Goal: Task Accomplishment & Management: Complete application form

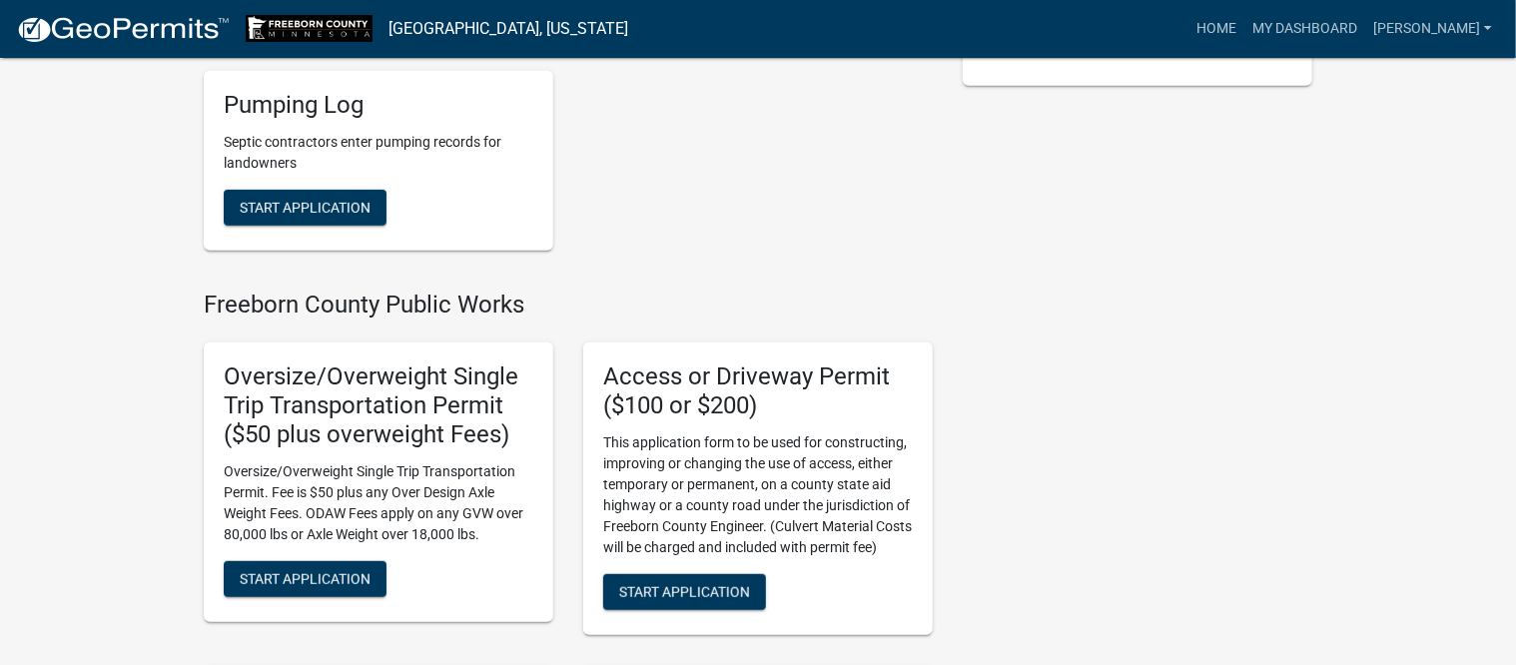
scroll to position [499, 0]
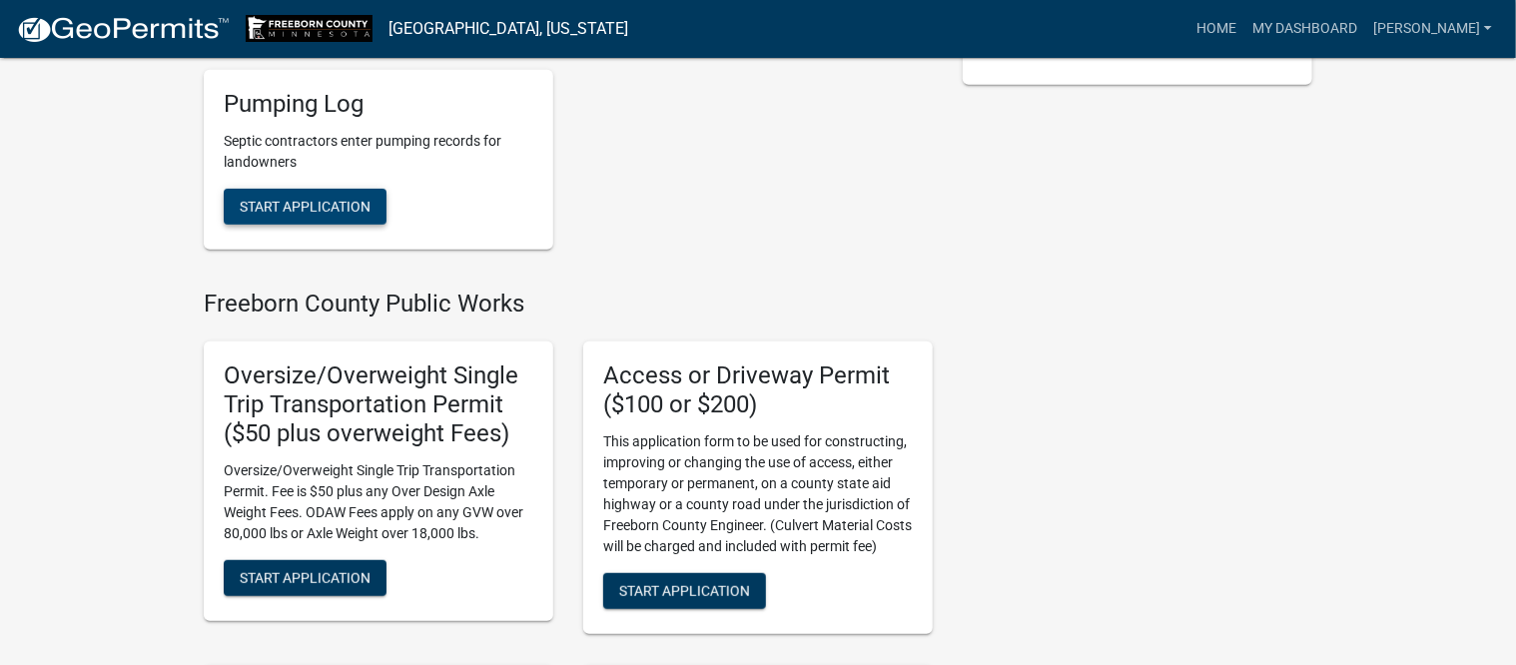
click at [343, 210] on span "Start Application" at bounding box center [305, 206] width 131 height 16
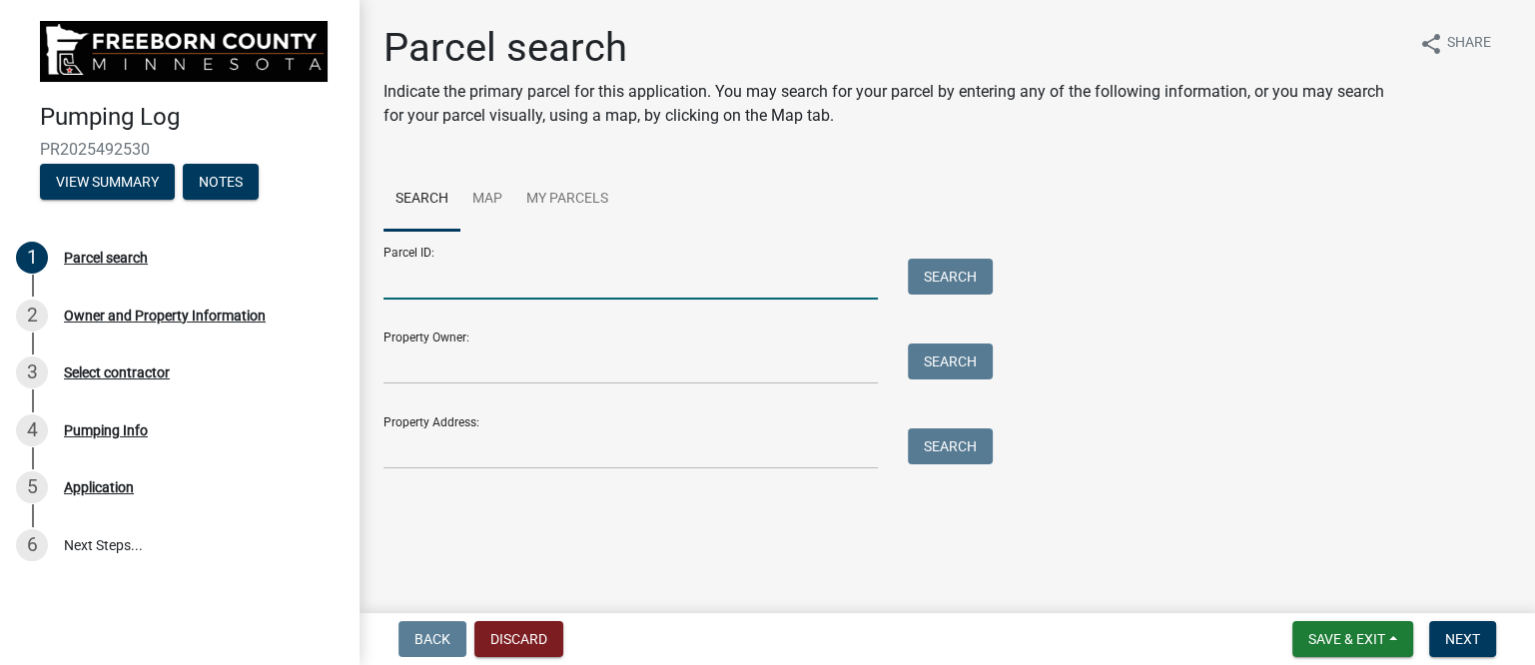
click at [510, 284] on input "Parcel ID:" at bounding box center [630, 279] width 494 height 41
type input "140200060"
click at [932, 272] on button "Search" at bounding box center [950, 277] width 85 height 36
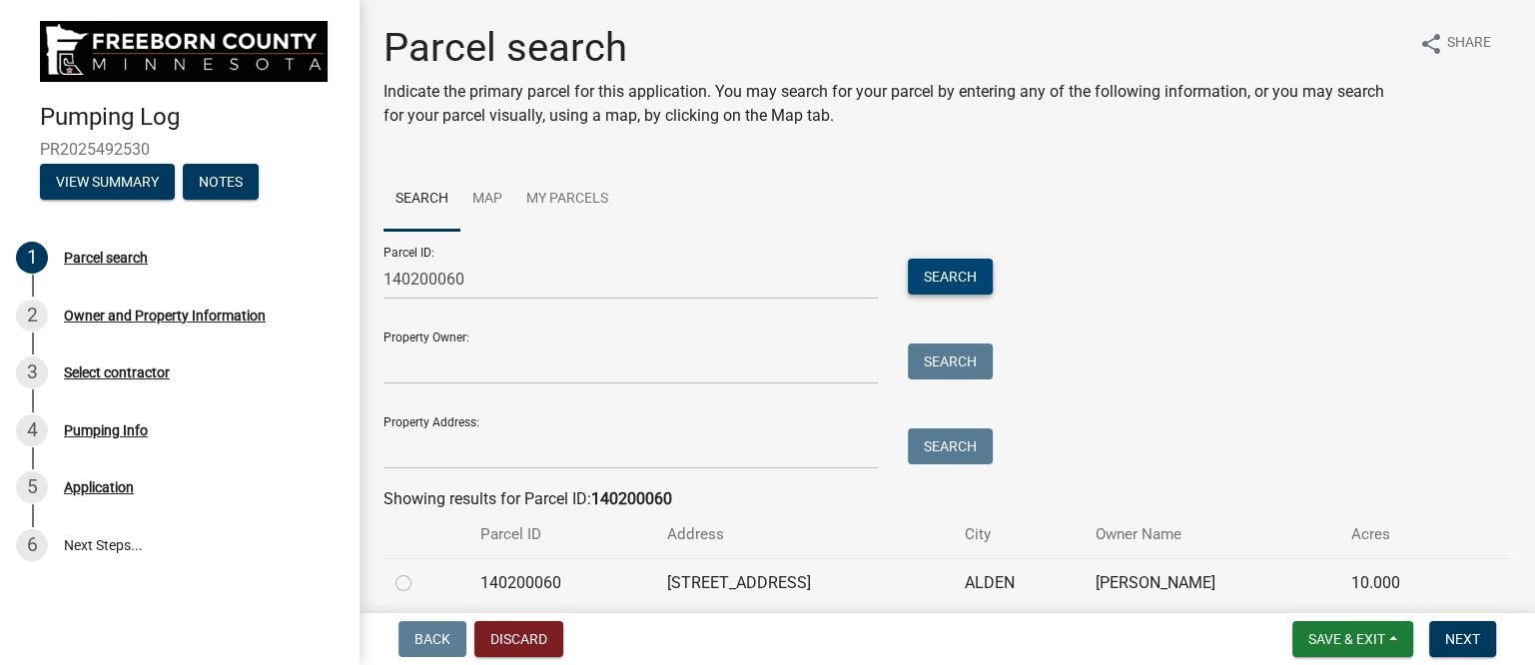
scroll to position [80, 0]
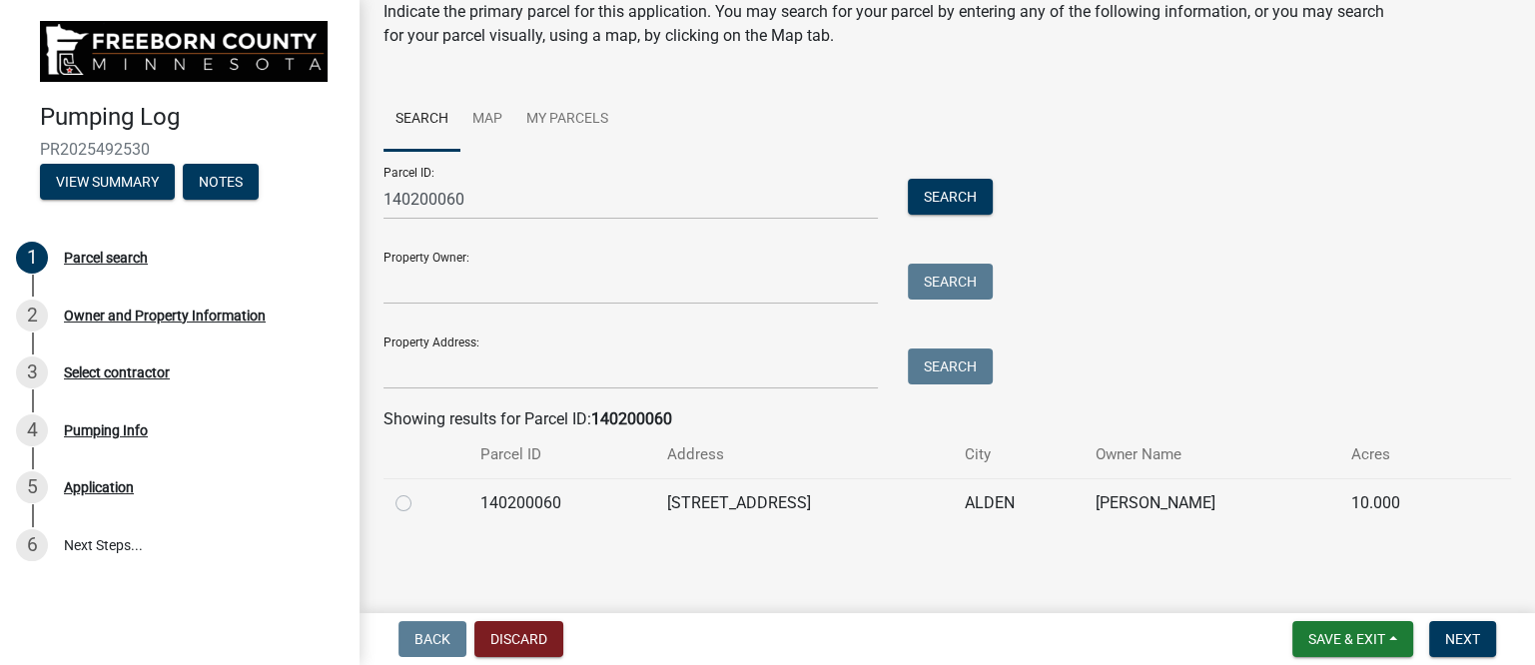
drag, startPoint x: 406, startPoint y: 506, endPoint x: 389, endPoint y: 504, distance: 17.1
click at [419, 491] on label at bounding box center [419, 491] width 0 height 0
click at [419, 504] on input "radio" at bounding box center [425, 497] width 13 height 13
radio input "true"
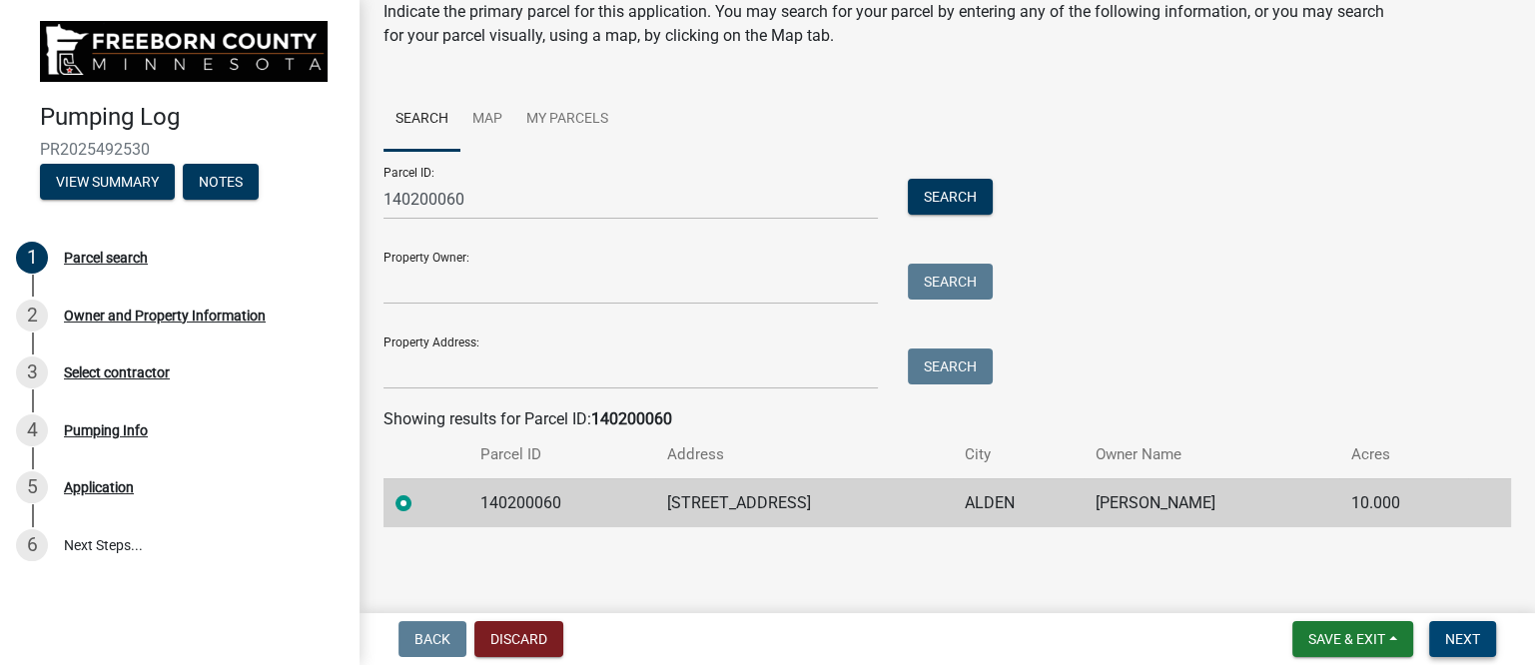
click at [1455, 635] on span "Next" at bounding box center [1462, 639] width 35 height 16
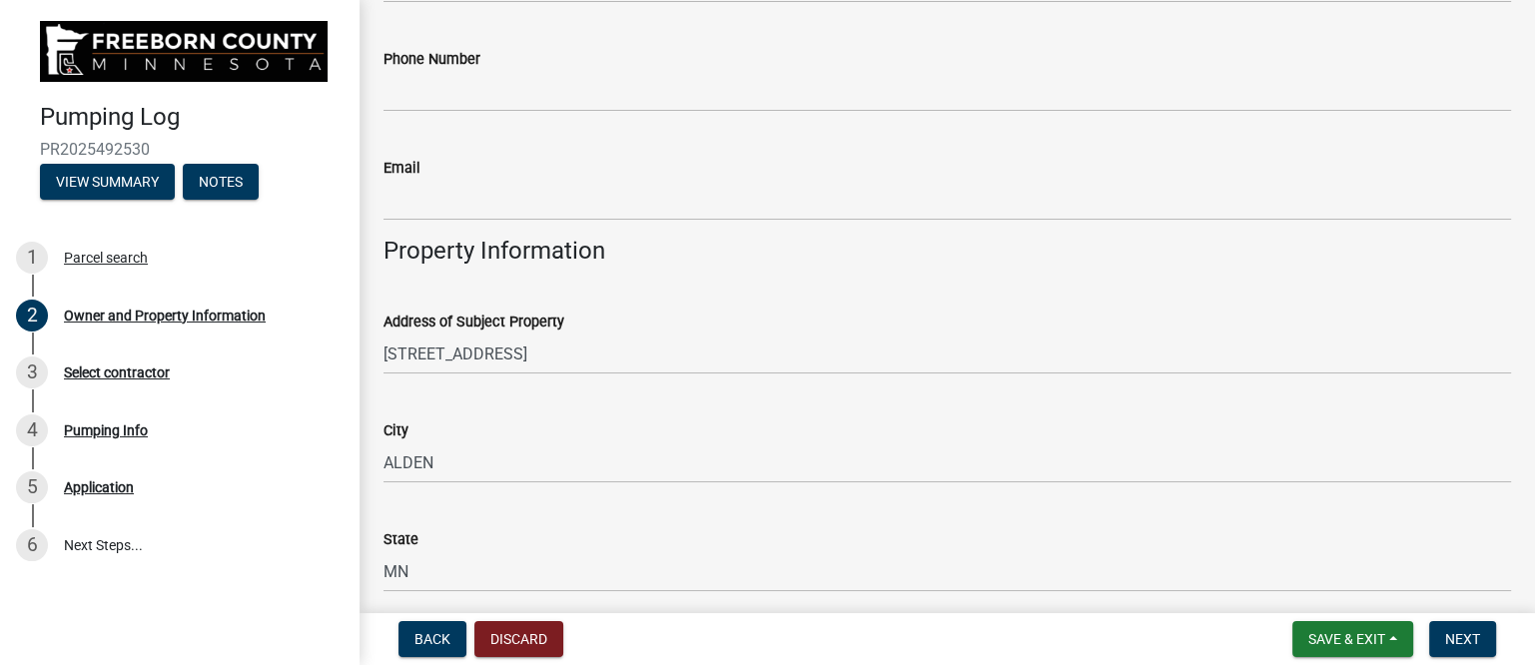
scroll to position [749, 0]
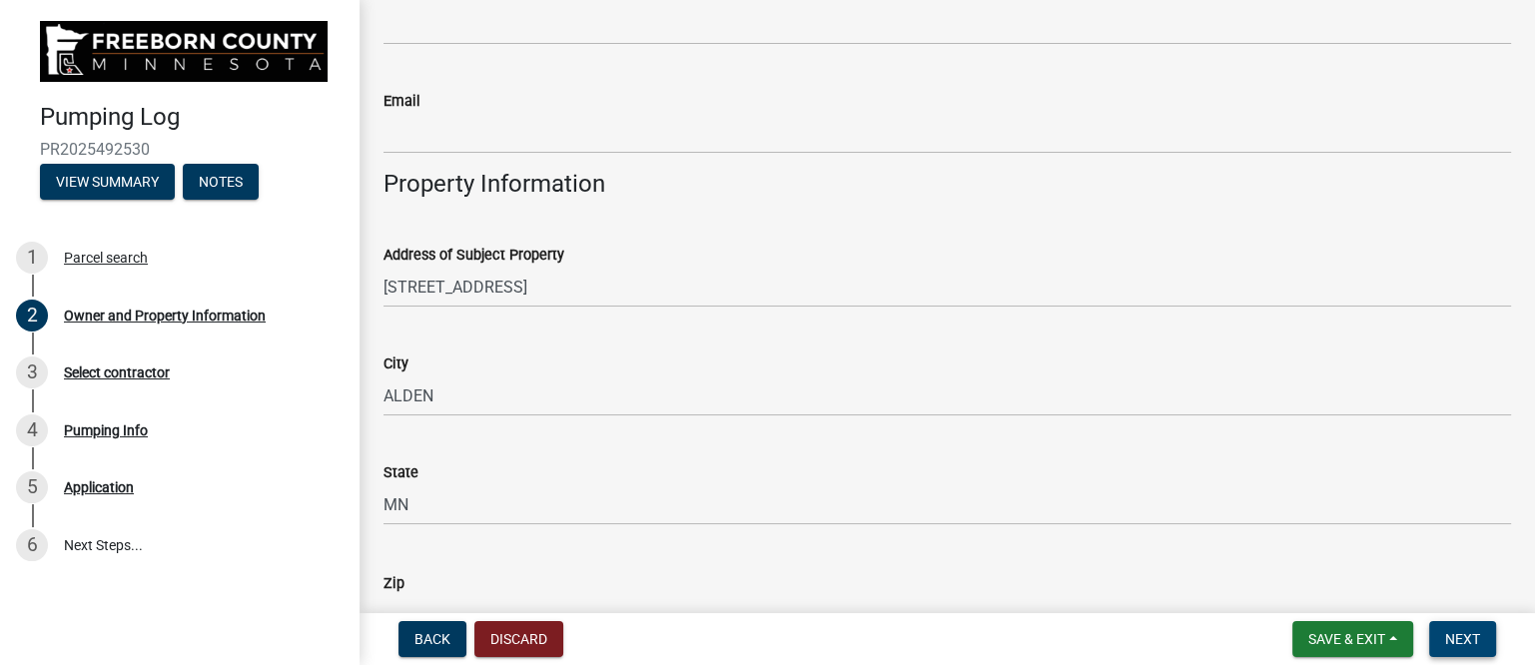
click at [1459, 633] on span "Next" at bounding box center [1462, 639] width 35 height 16
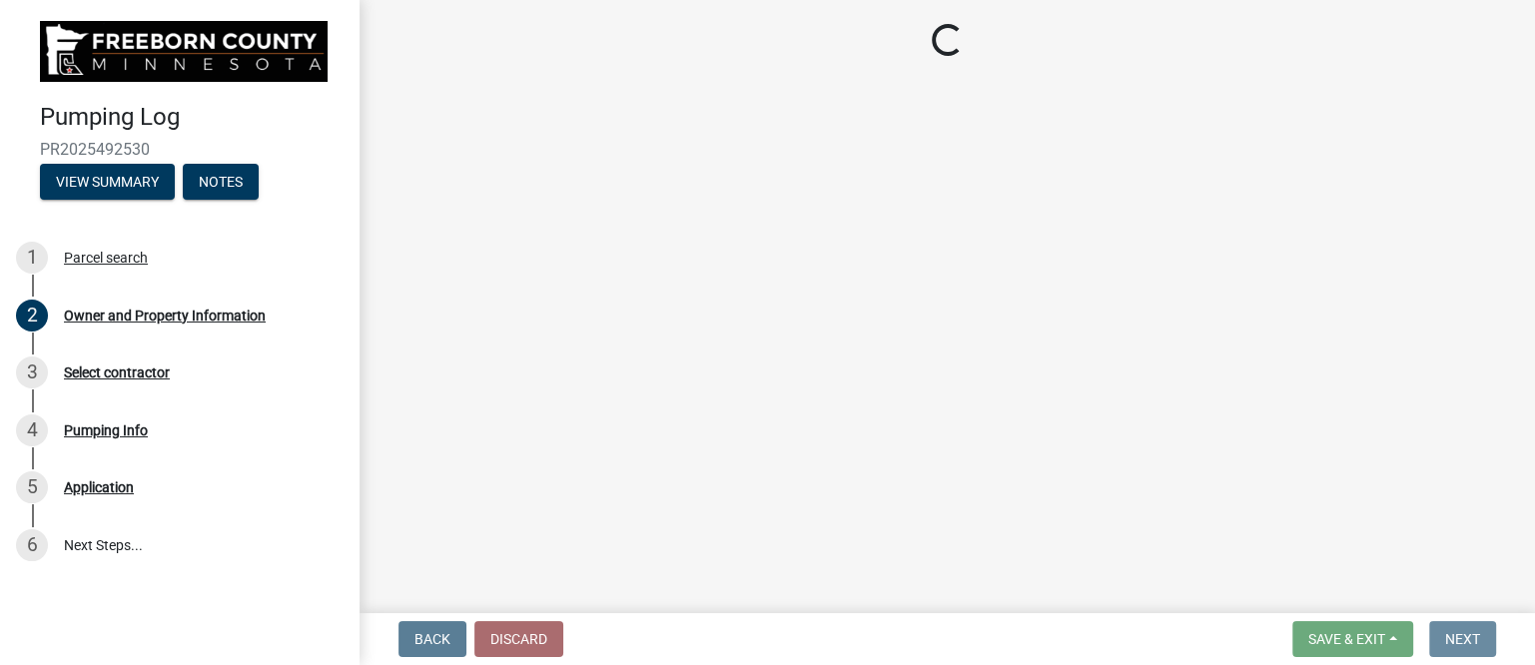
scroll to position [0, 0]
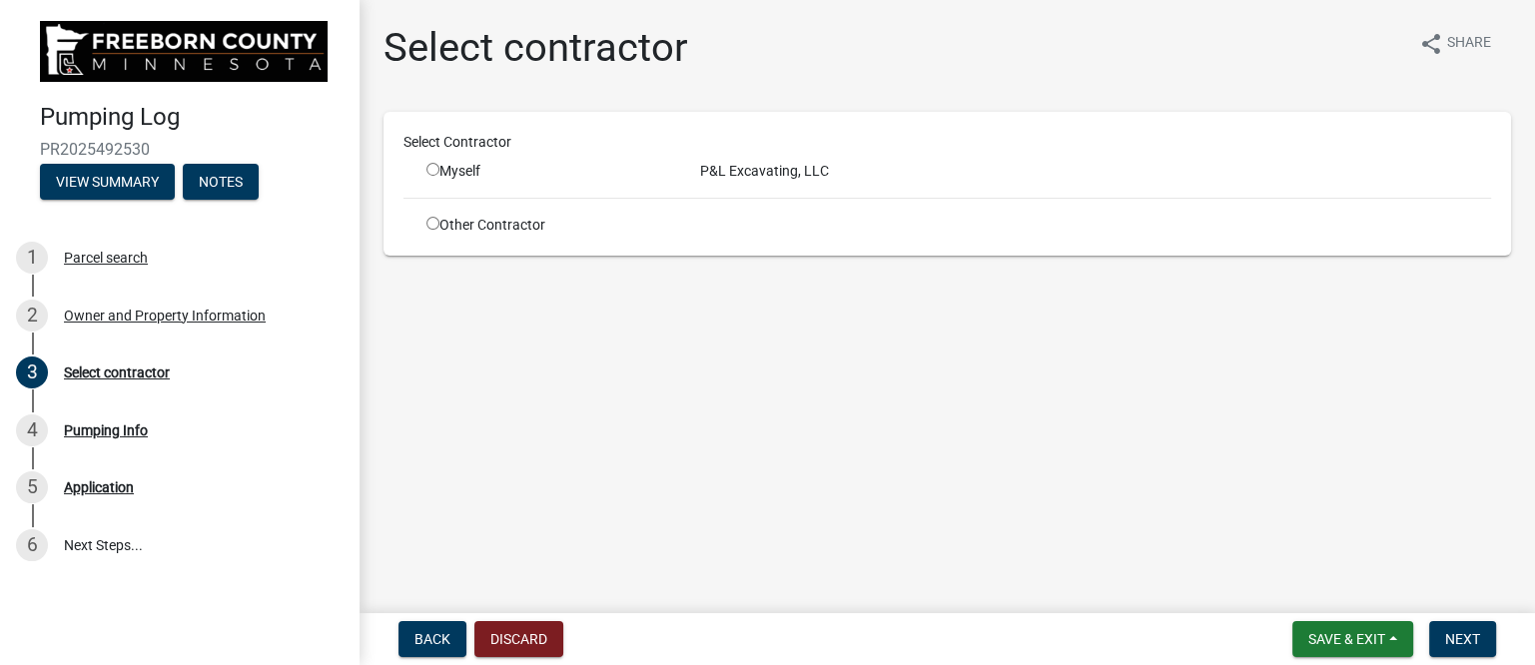
click at [436, 163] on input "radio" at bounding box center [432, 169] width 13 height 13
radio input "true"
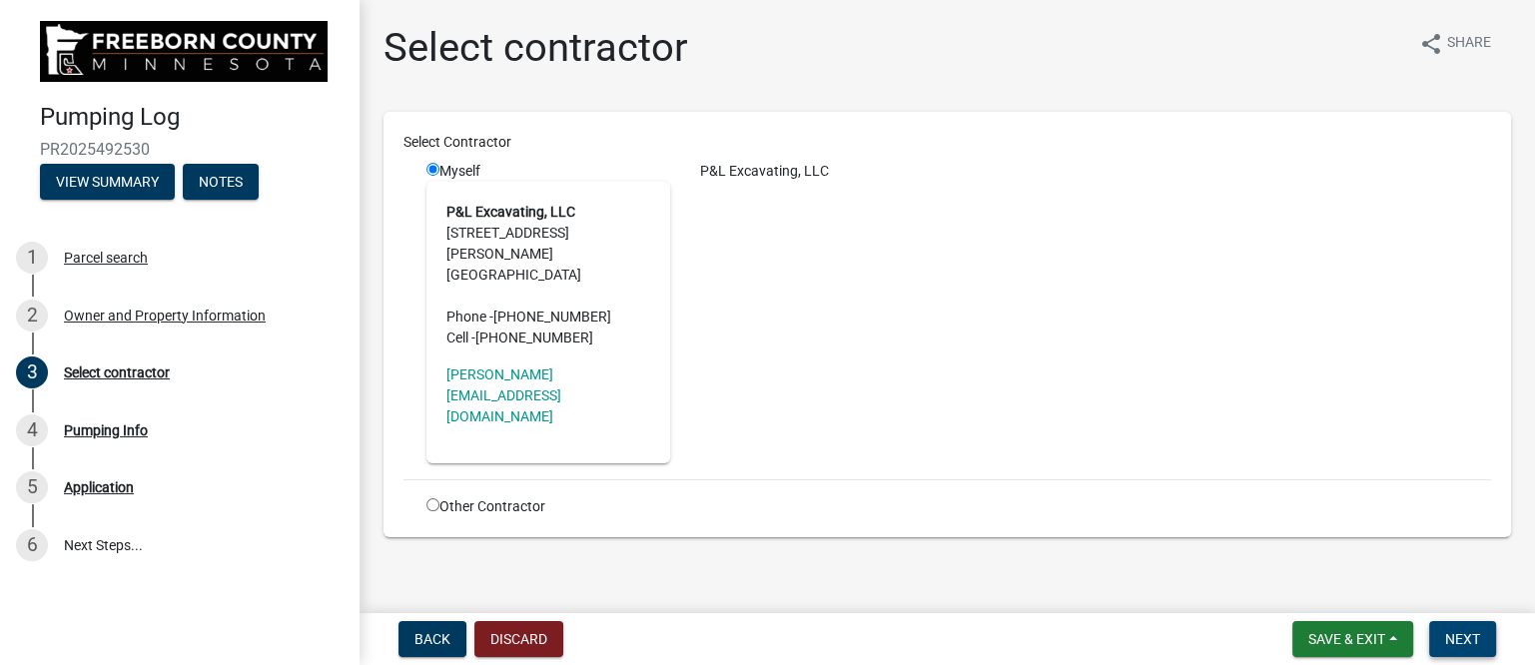
click at [1472, 636] on span "Next" at bounding box center [1462, 639] width 35 height 16
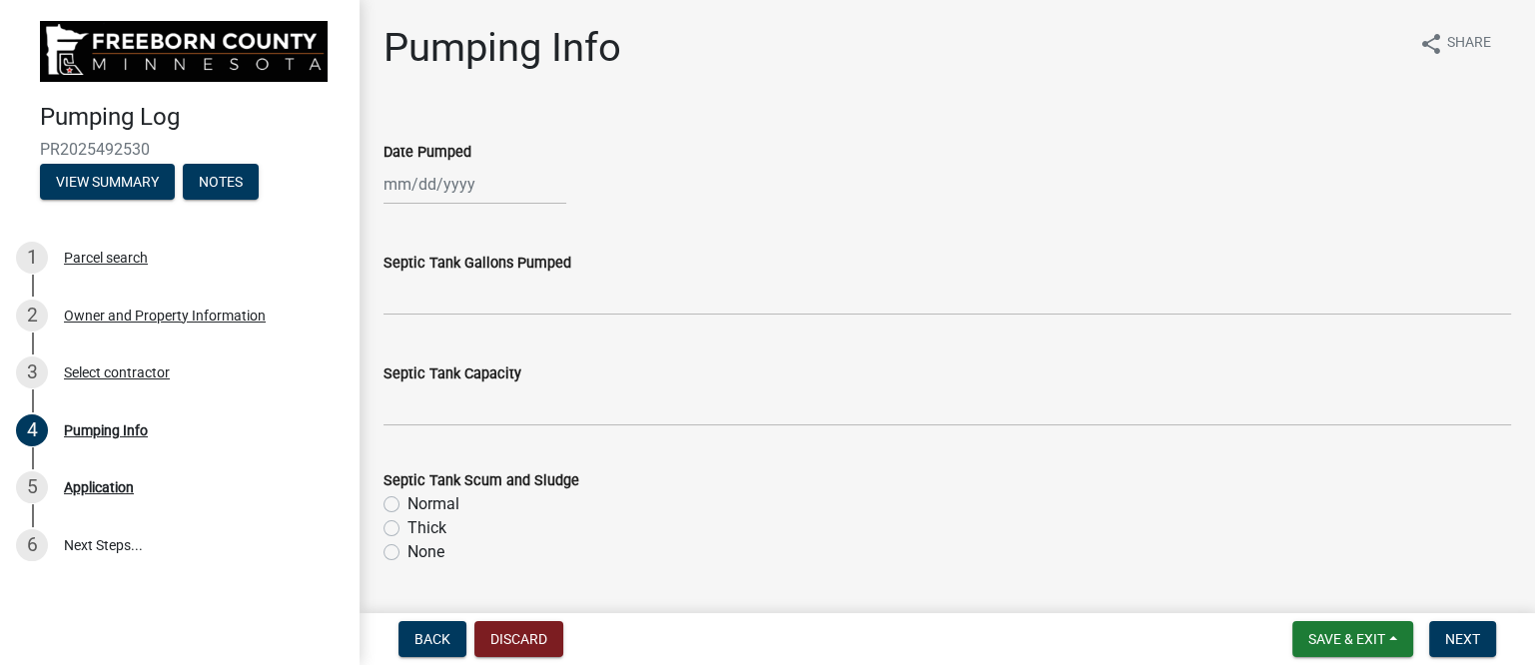
select select "10"
select select "2025"
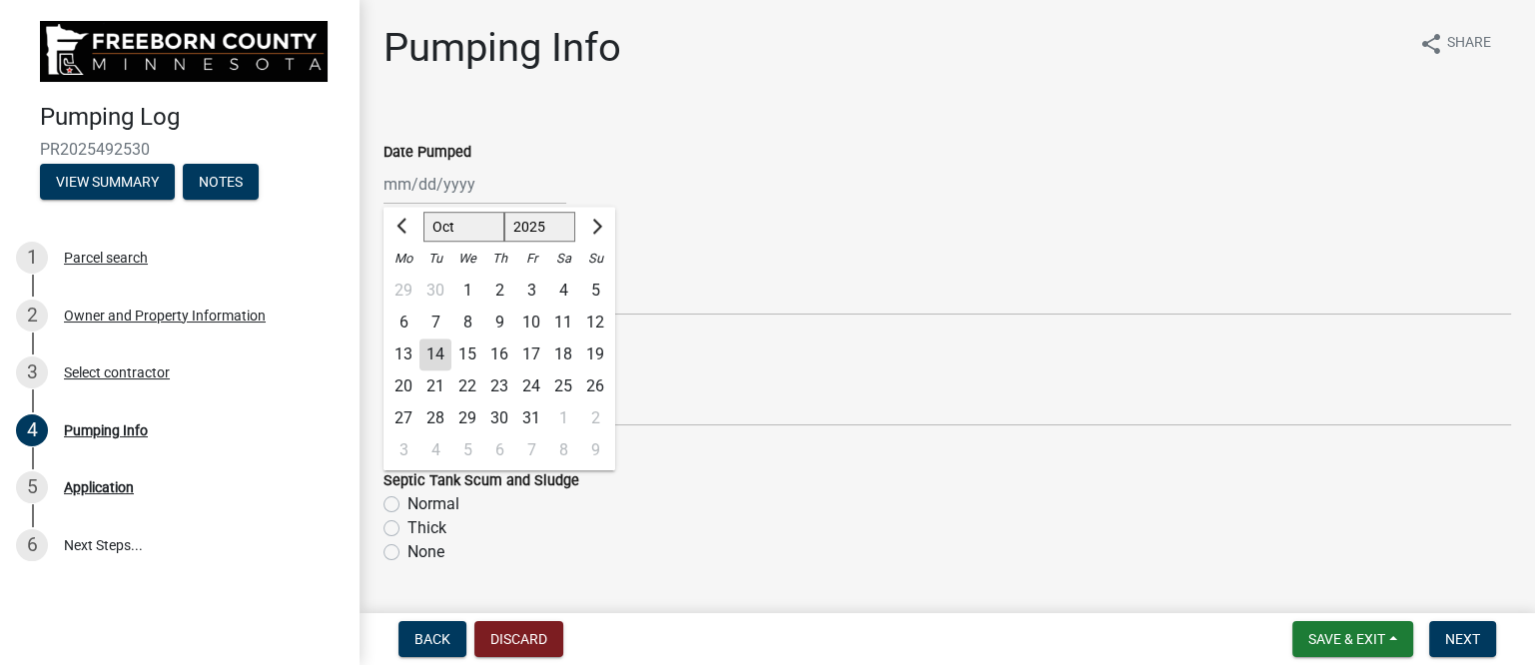
click at [430, 189] on div "[PERSON_NAME] Feb Mar Apr [PERSON_NAME][DATE] Oct Nov [DATE] 1526 1527 1528 152…" at bounding box center [474, 184] width 183 height 41
click at [404, 352] on div "13" at bounding box center [403, 355] width 32 height 32
type input "[DATE]"
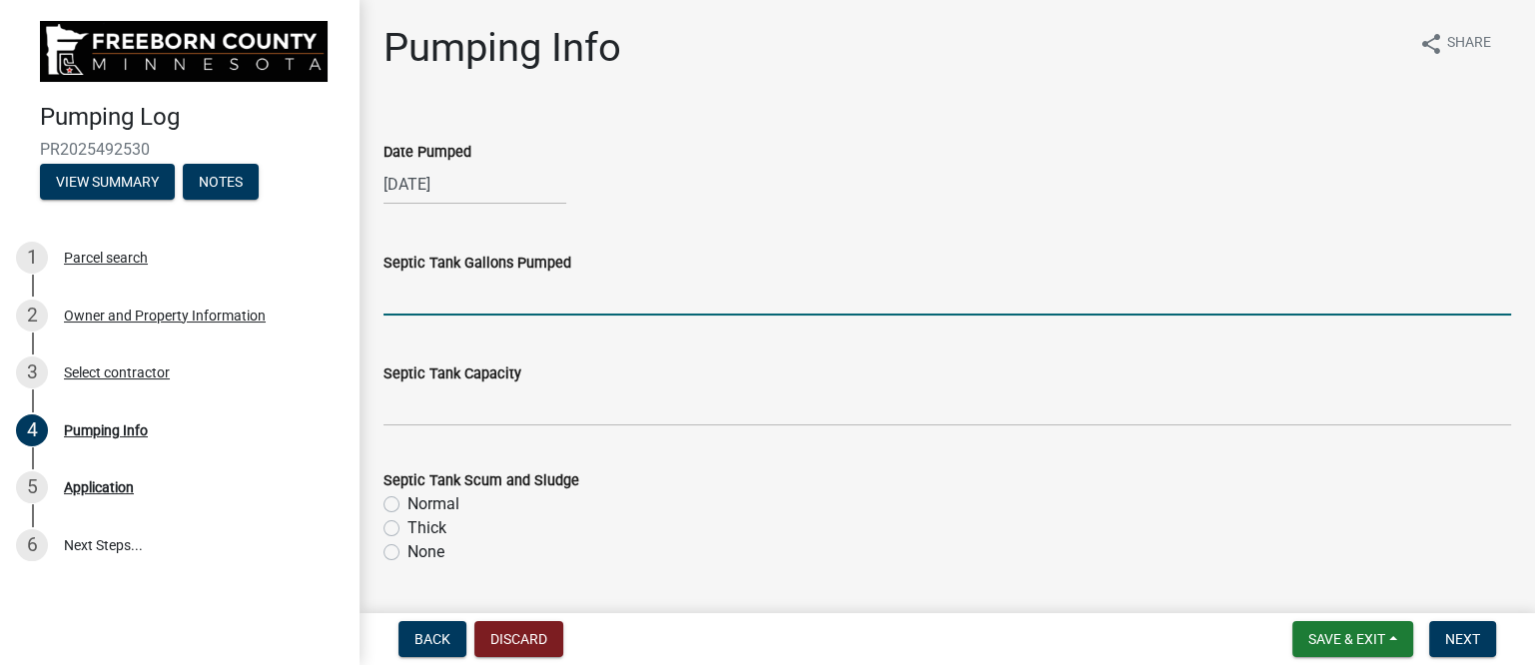
click at [473, 297] on input "text" at bounding box center [946, 295] width 1127 height 41
type input "1500"
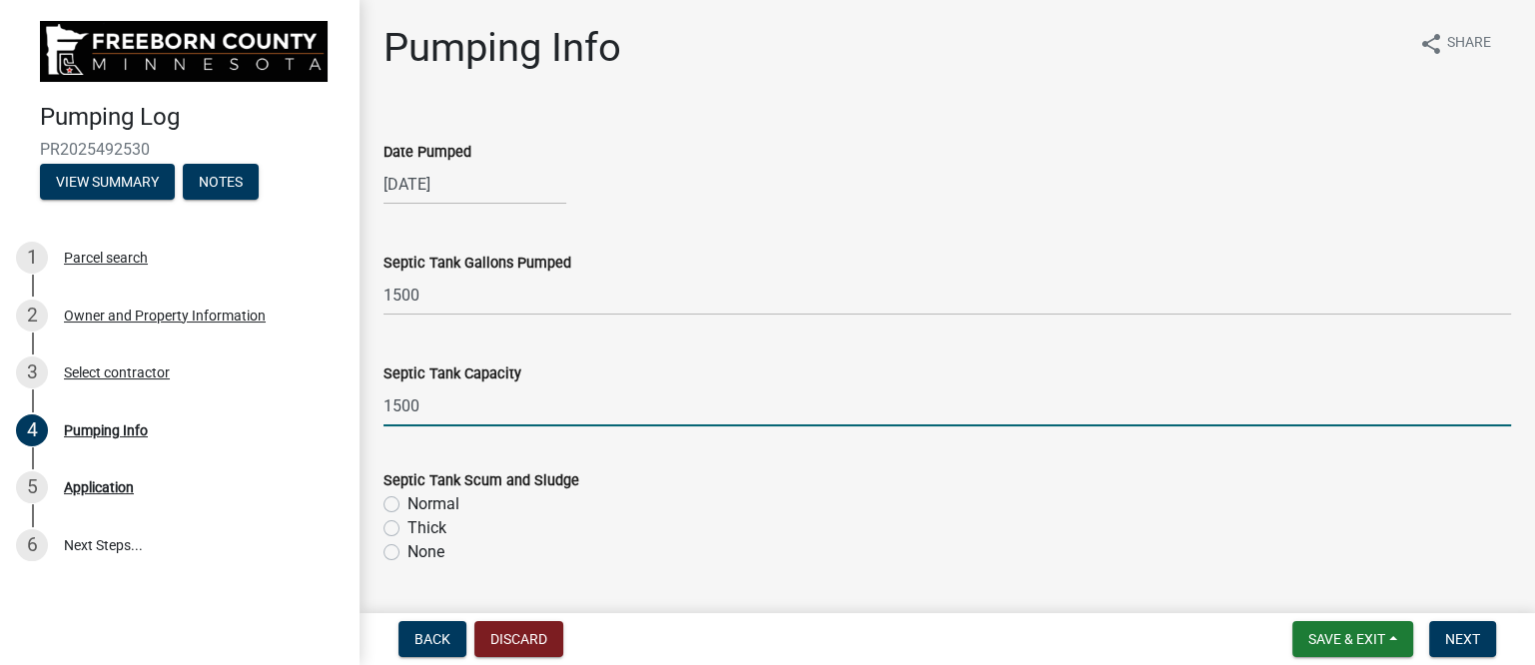
type input "1500"
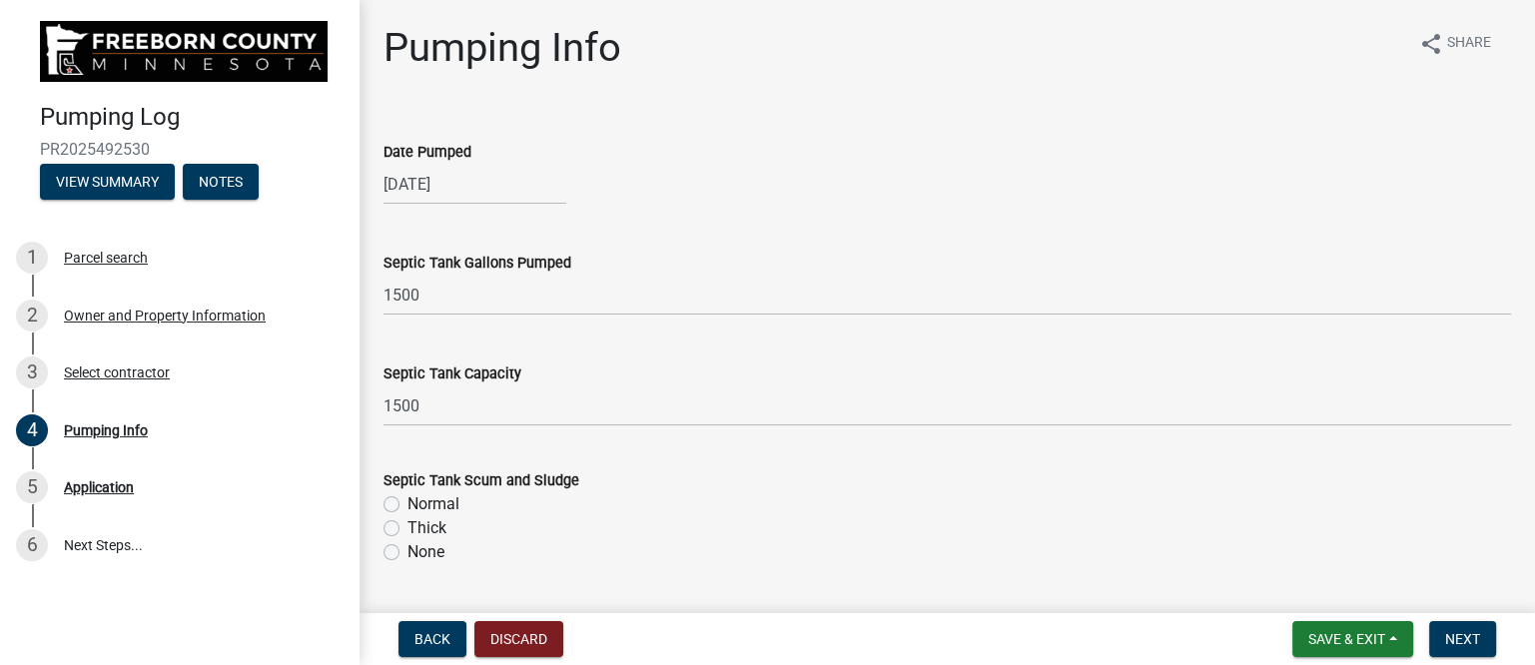
click at [407, 503] on label "Normal" at bounding box center [433, 504] width 52 height 24
click at [407, 503] on input "Normal" at bounding box center [413, 498] width 13 height 13
radio input "true"
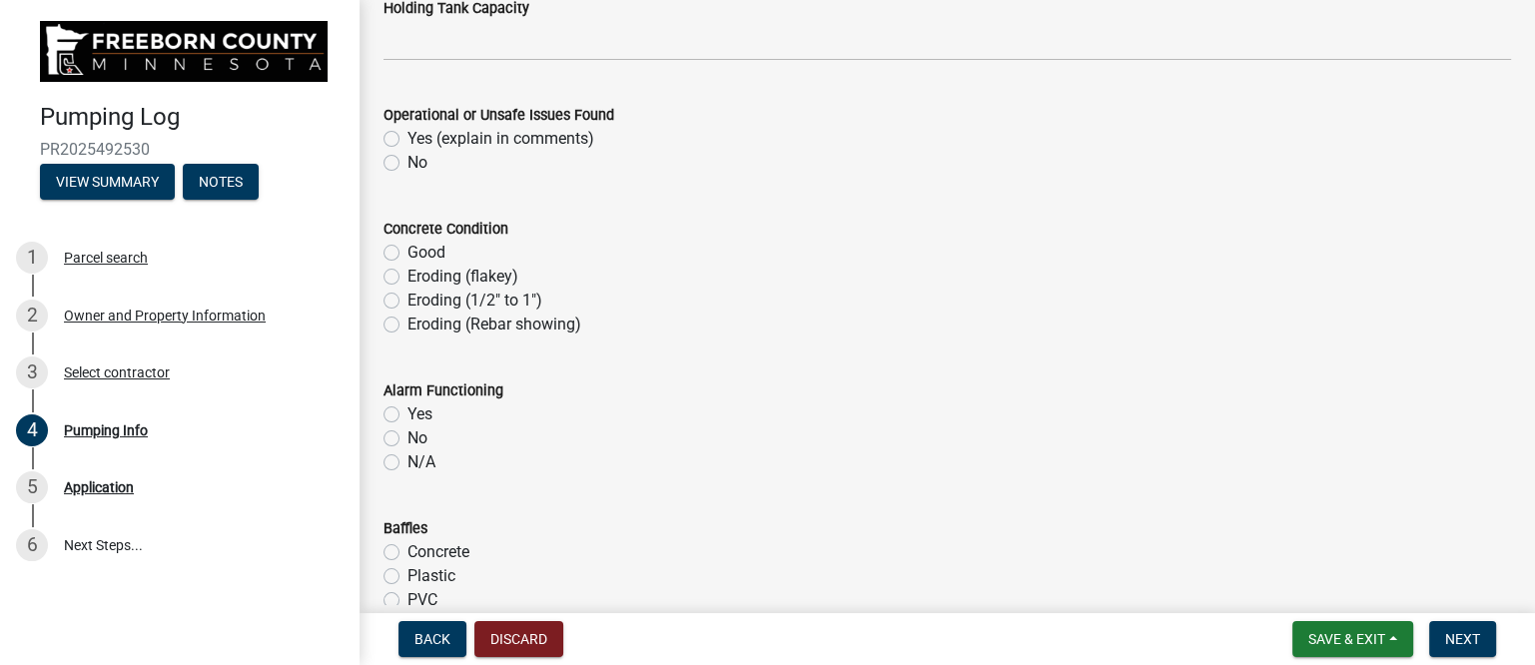
scroll to position [1122, 0]
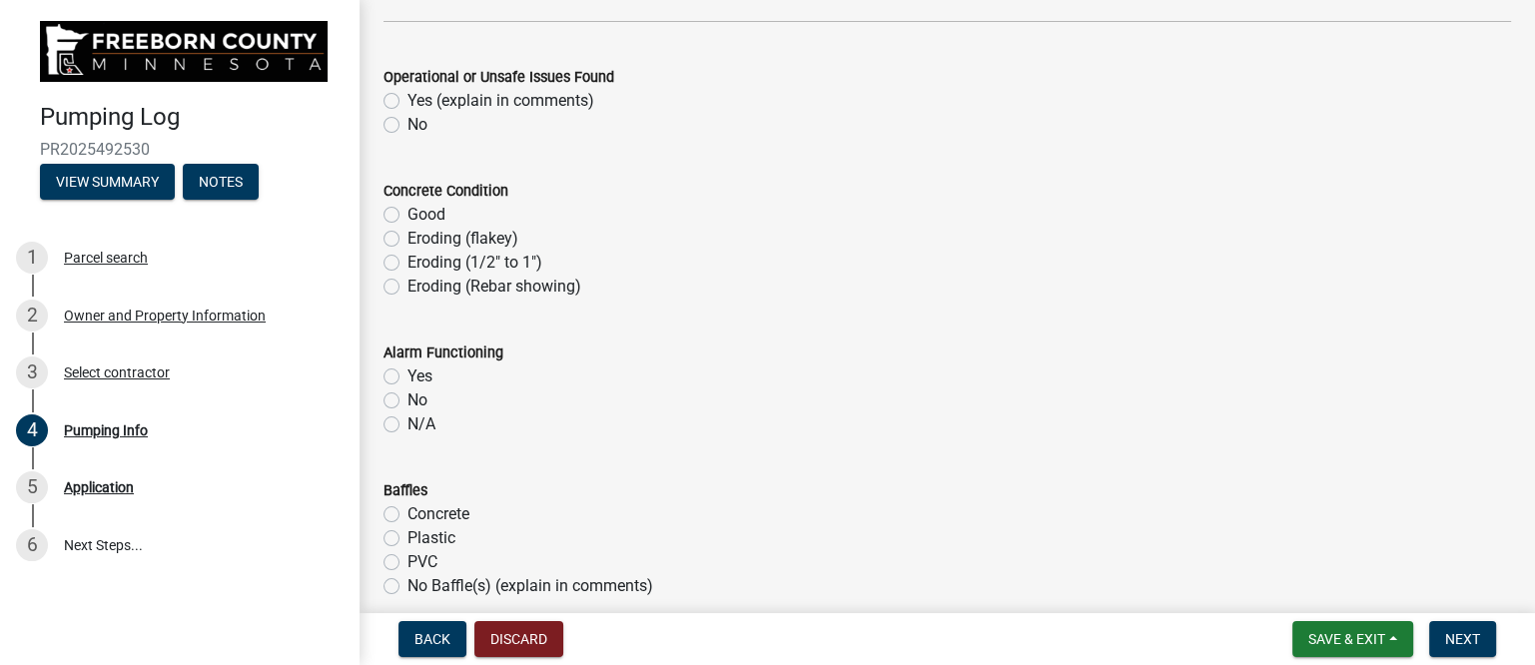
click at [407, 119] on label "No" at bounding box center [417, 125] width 20 height 24
click at [407, 119] on input "No" at bounding box center [413, 119] width 13 height 13
radio input "true"
click at [407, 237] on label "Eroding (flakey)" at bounding box center [462, 239] width 111 height 24
click at [407, 237] on input "Eroding (flakey)" at bounding box center [413, 233] width 13 height 13
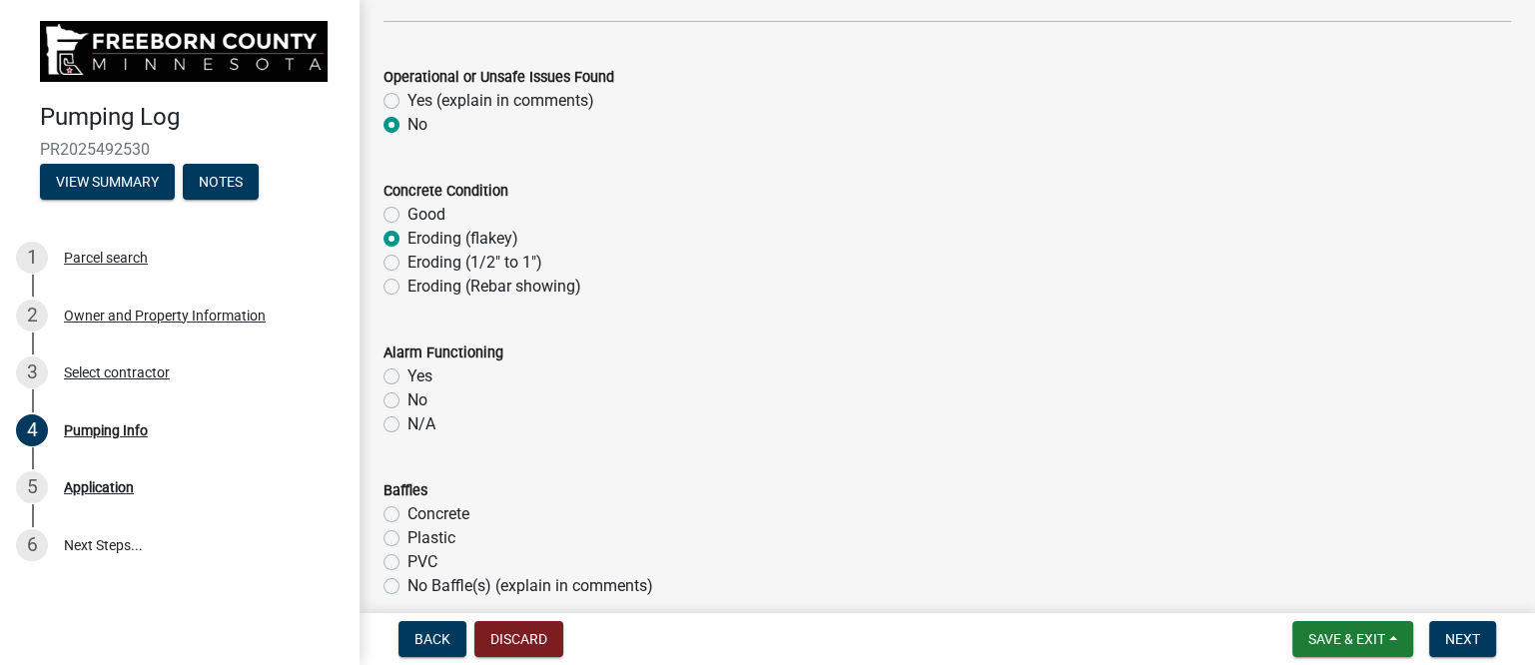
radio input "true"
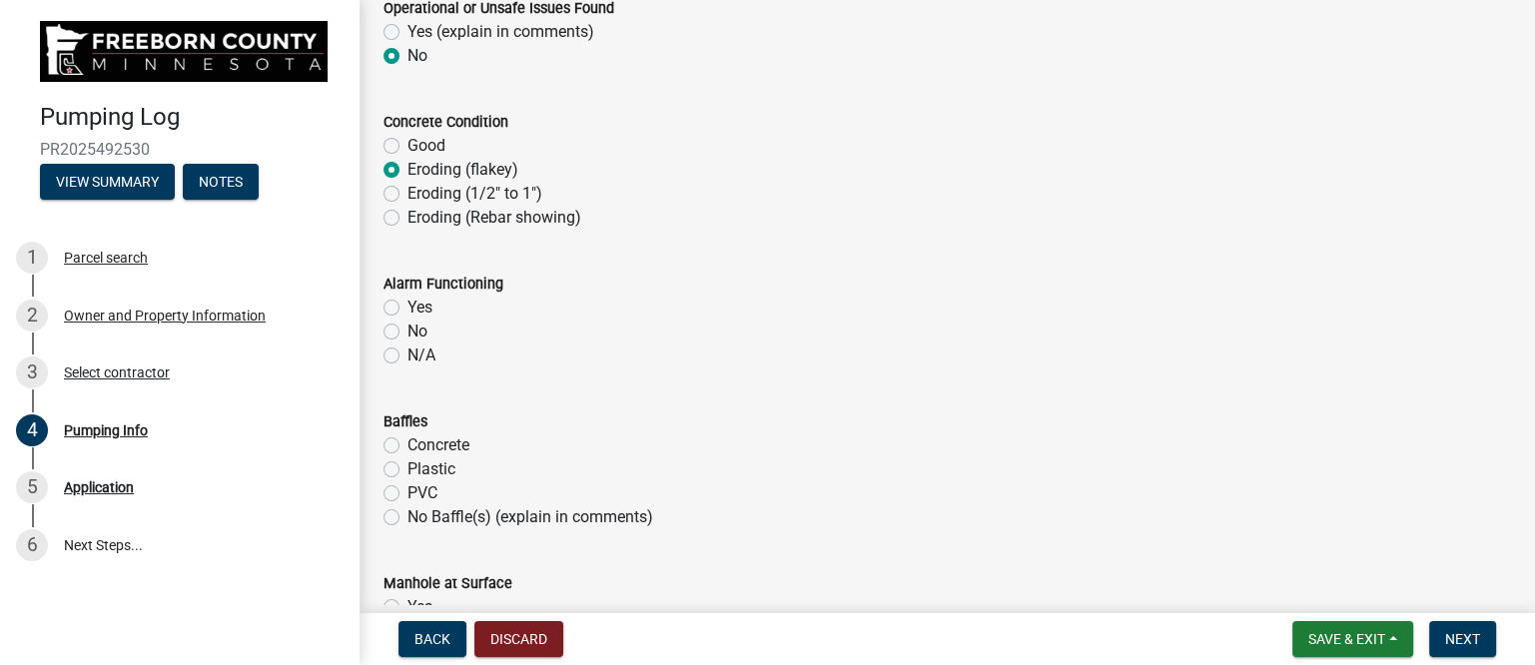
scroll to position [1248, 0]
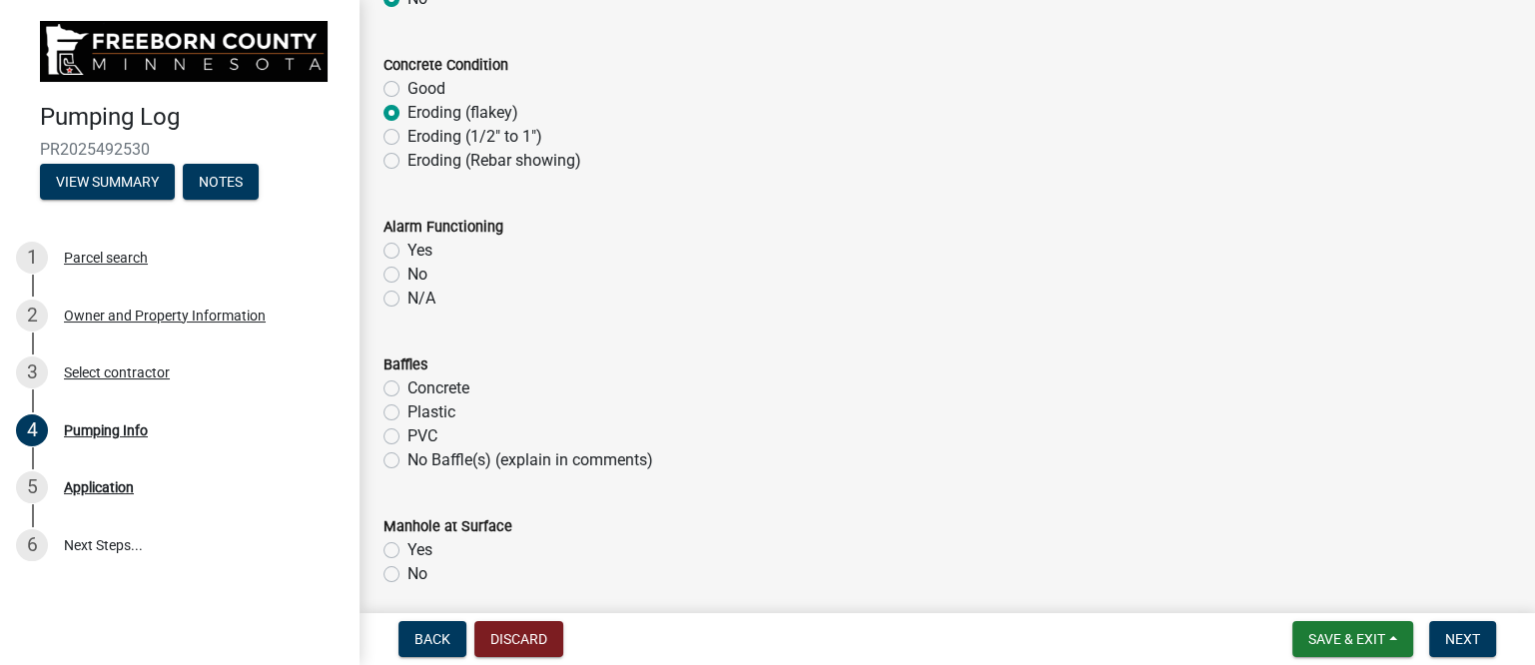
click at [407, 295] on label "N/A" at bounding box center [421, 299] width 28 height 24
click at [407, 295] on input "N/A" at bounding box center [413, 293] width 13 height 13
radio input "true"
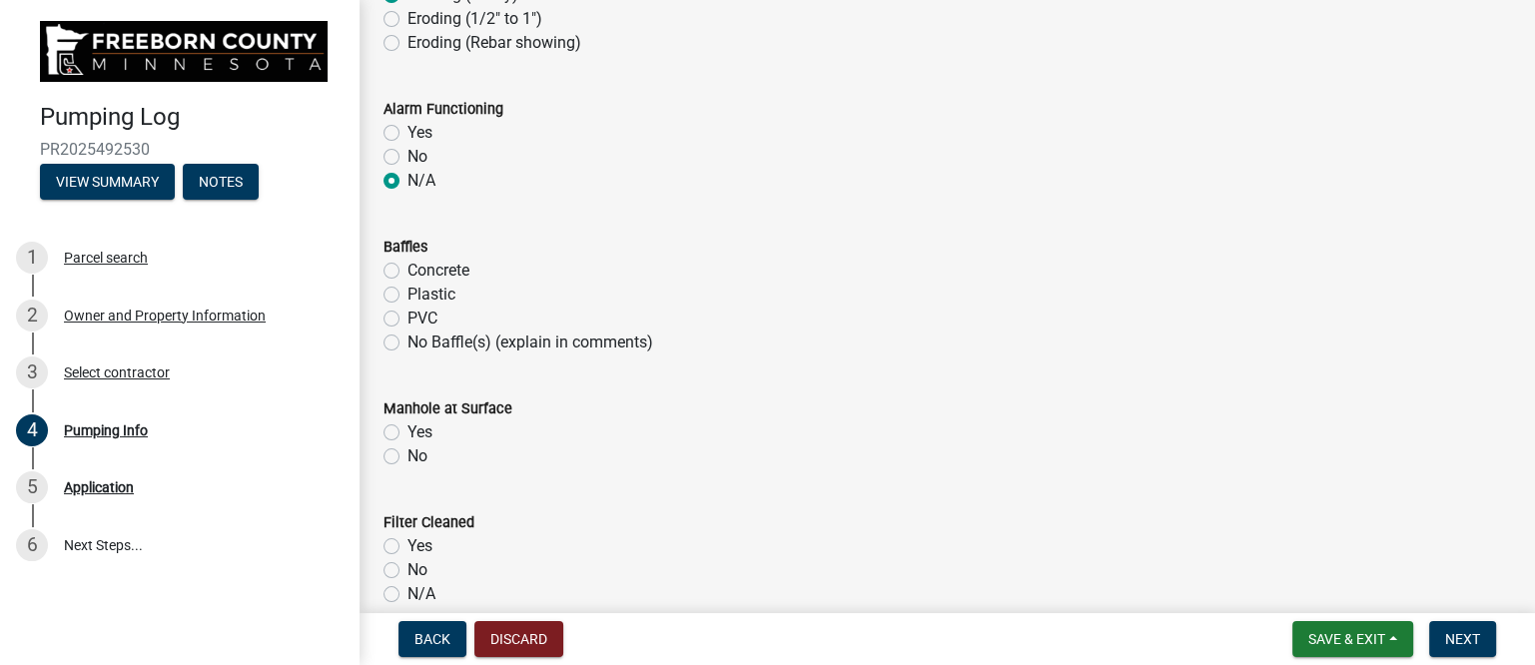
scroll to position [1498, 0]
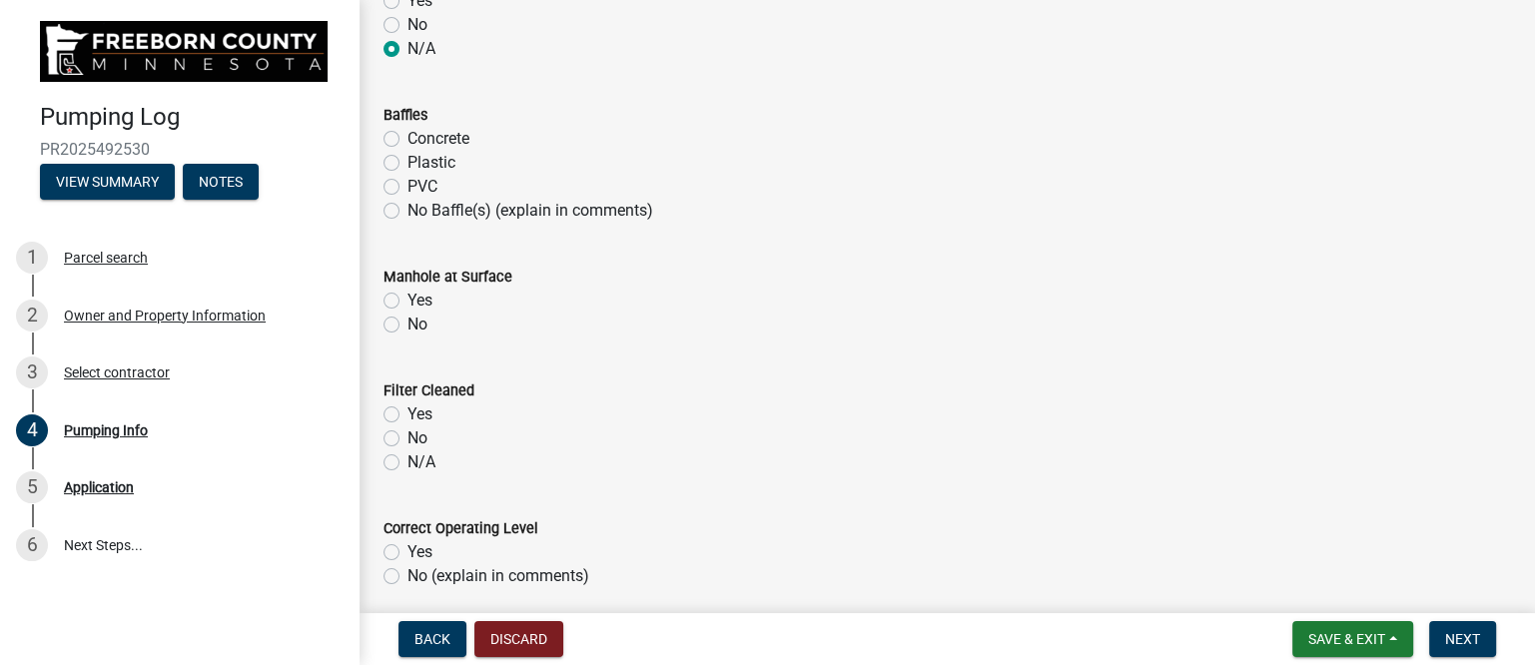
click at [407, 159] on label "Plastic" at bounding box center [431, 163] width 48 height 24
click at [407, 159] on input "Plastic" at bounding box center [413, 157] width 13 height 13
radio input "true"
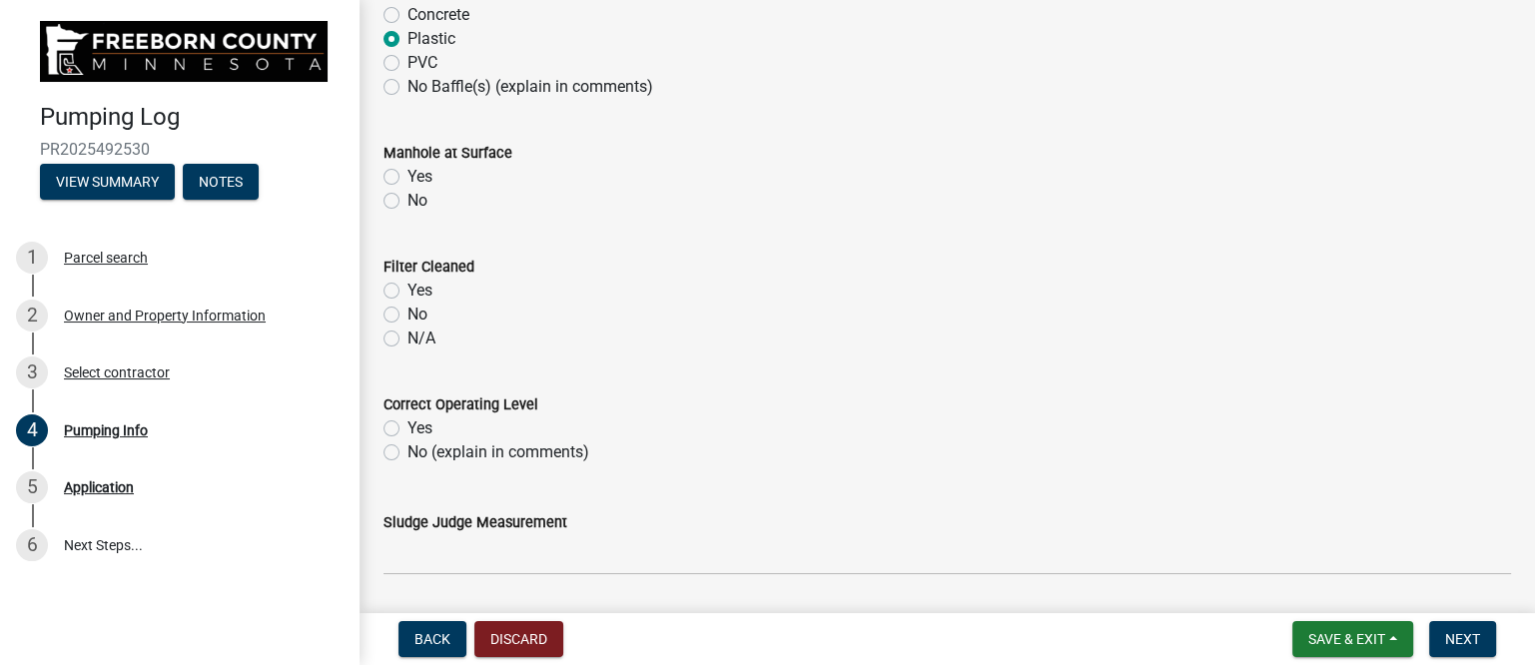
click at [407, 172] on label "Yes" at bounding box center [419, 177] width 25 height 24
click at [407, 172] on input "Yes" at bounding box center [413, 171] width 13 height 13
radio input "true"
click at [407, 338] on label "N/A" at bounding box center [421, 339] width 28 height 24
click at [407, 338] on input "N/A" at bounding box center [413, 333] width 13 height 13
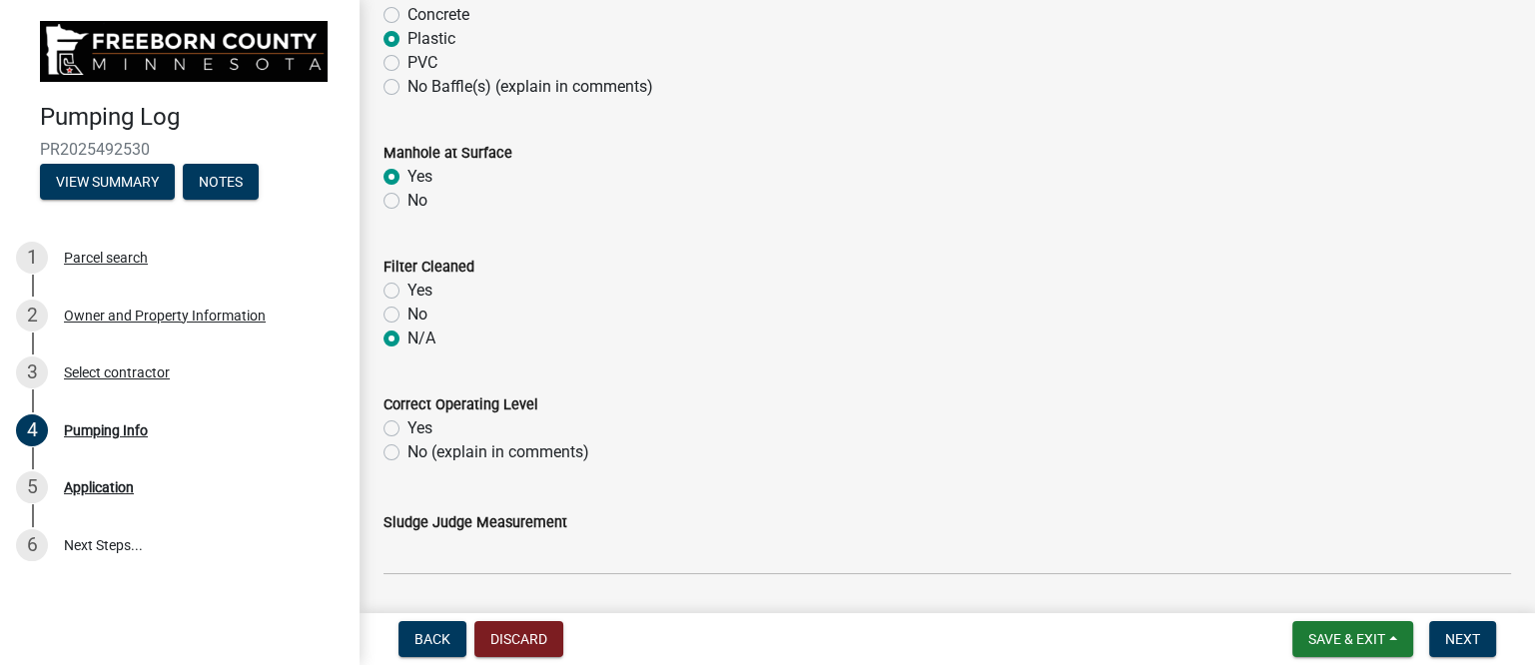
radio input "true"
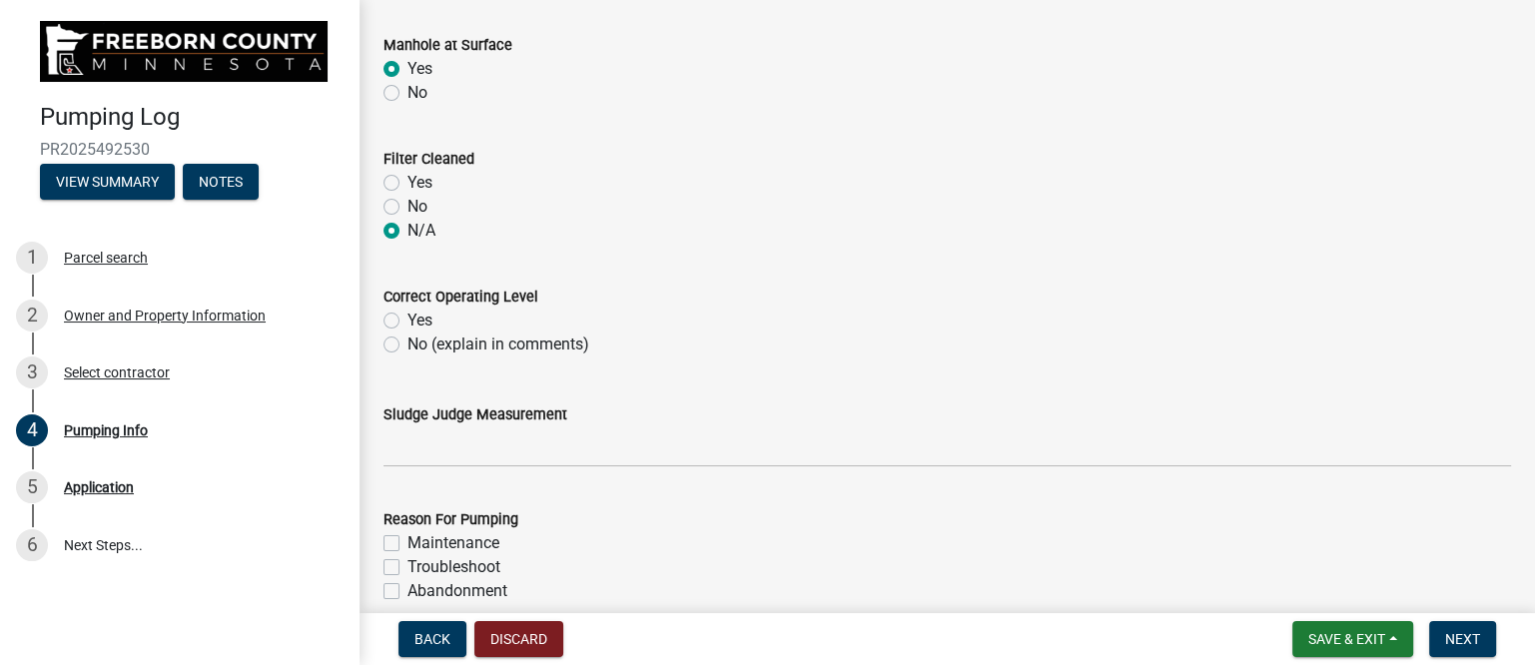
scroll to position [1872, 0]
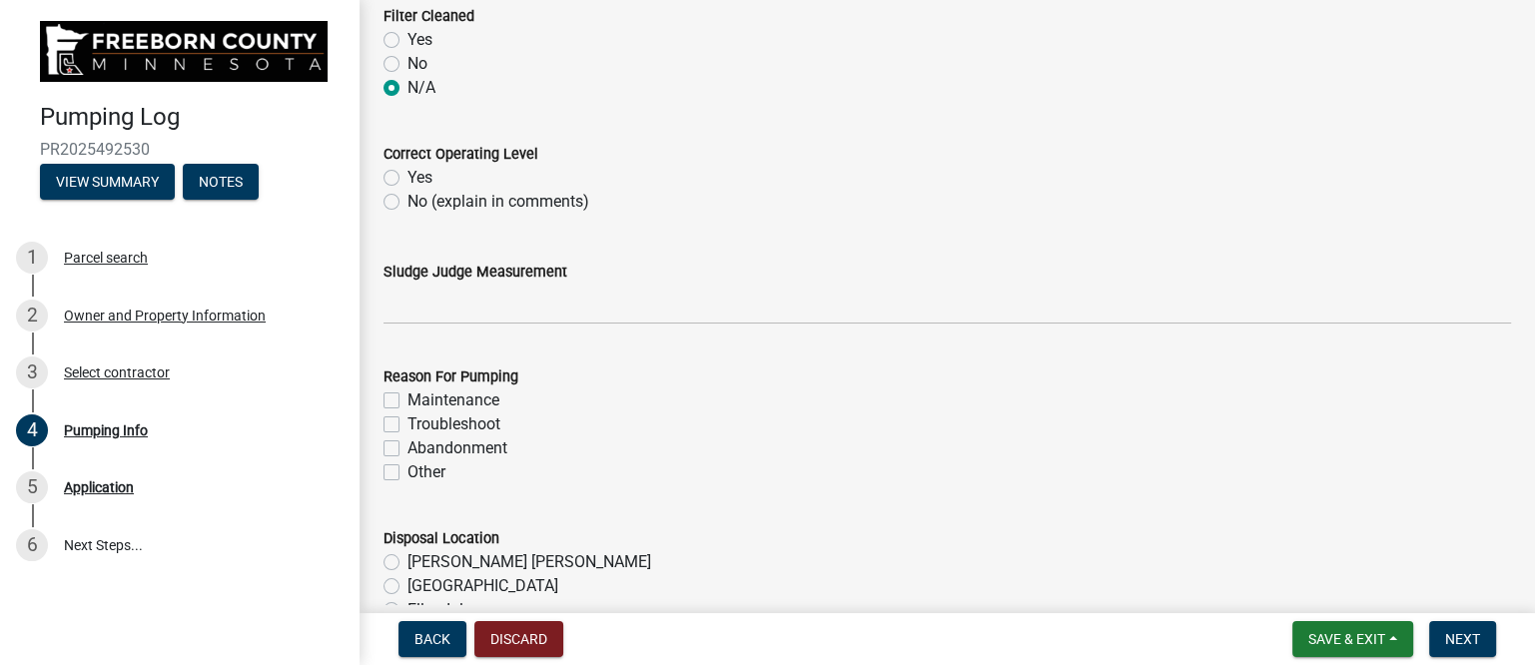
click at [407, 175] on label "Yes" at bounding box center [419, 178] width 25 height 24
click at [407, 175] on input "Yes" at bounding box center [413, 172] width 13 height 13
radio input "true"
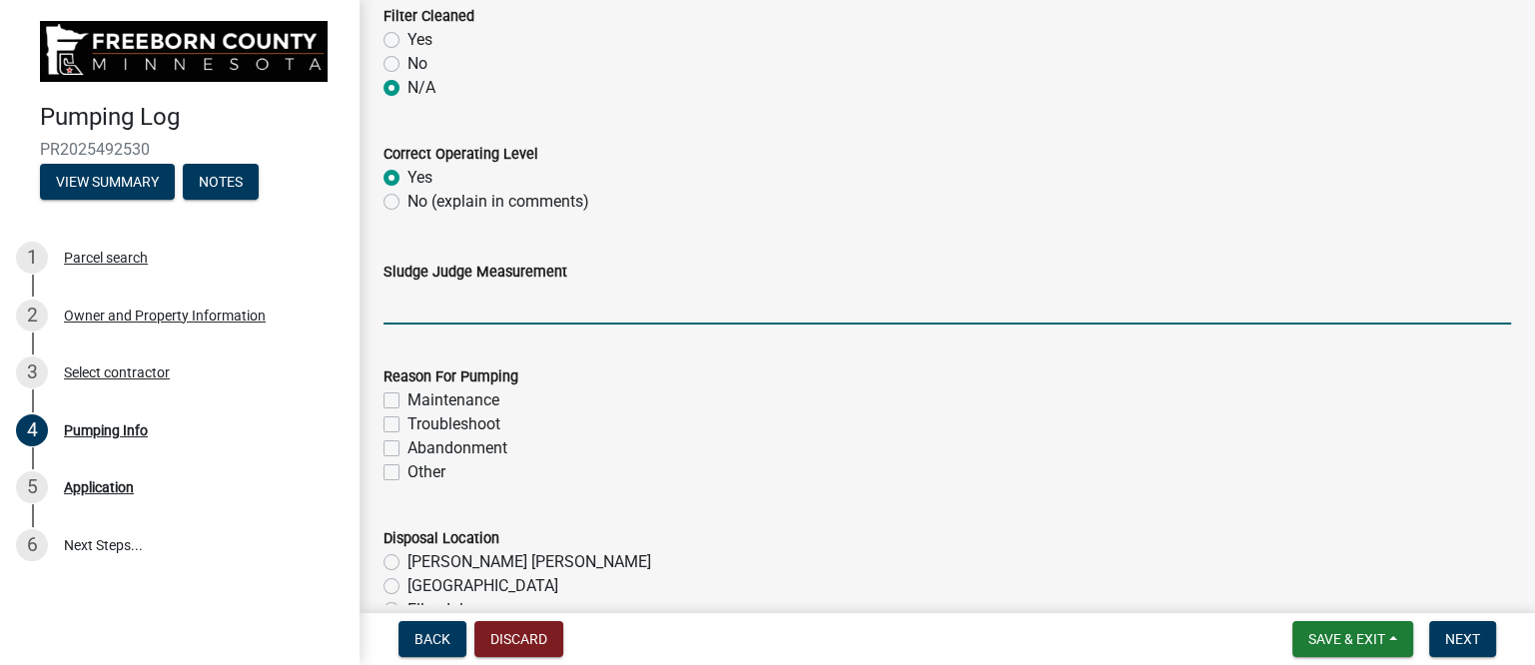
click at [517, 303] on input "Sludge Judge Measurement" at bounding box center [946, 304] width 1127 height 41
click at [484, 303] on input "Septic: scum 2" sludge 12"" at bounding box center [946, 304] width 1127 height 41
click at [563, 305] on input "Septic: scum 1" sludge 12"" at bounding box center [946, 304] width 1127 height 41
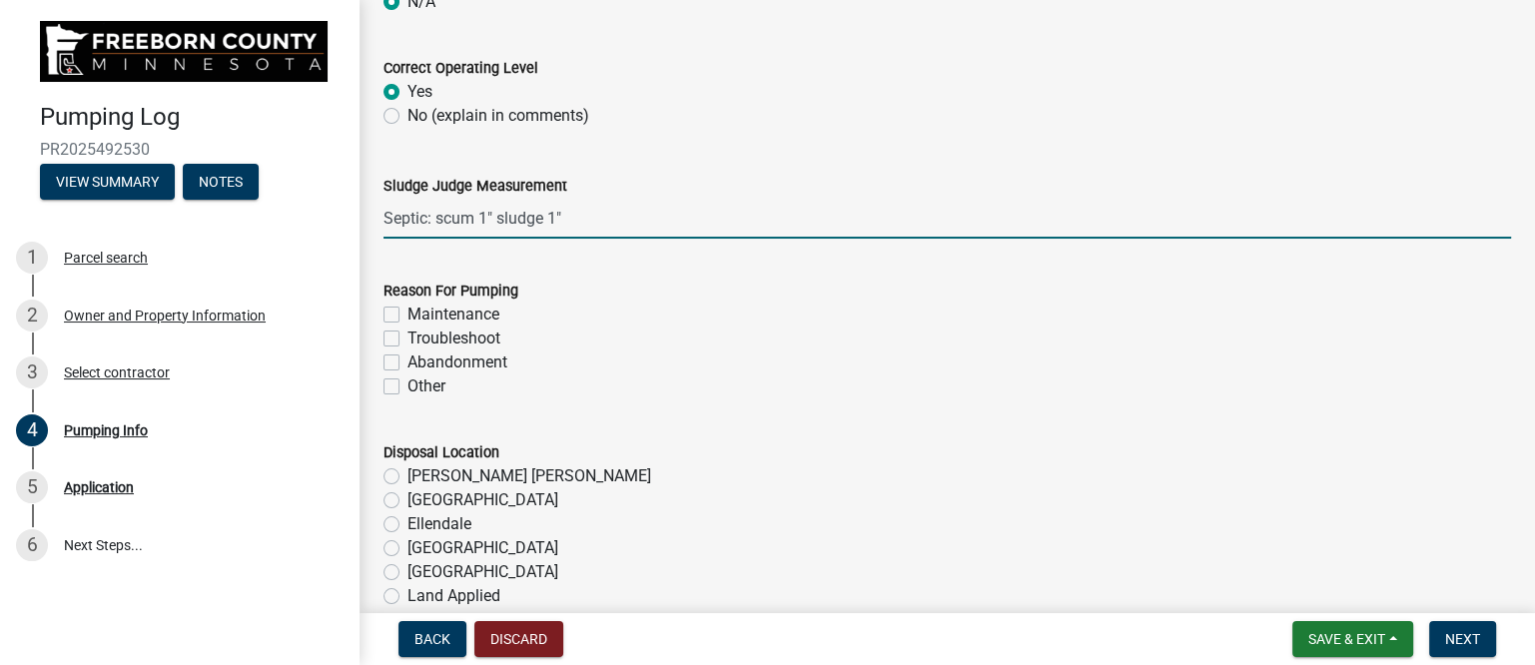
scroll to position [1997, 0]
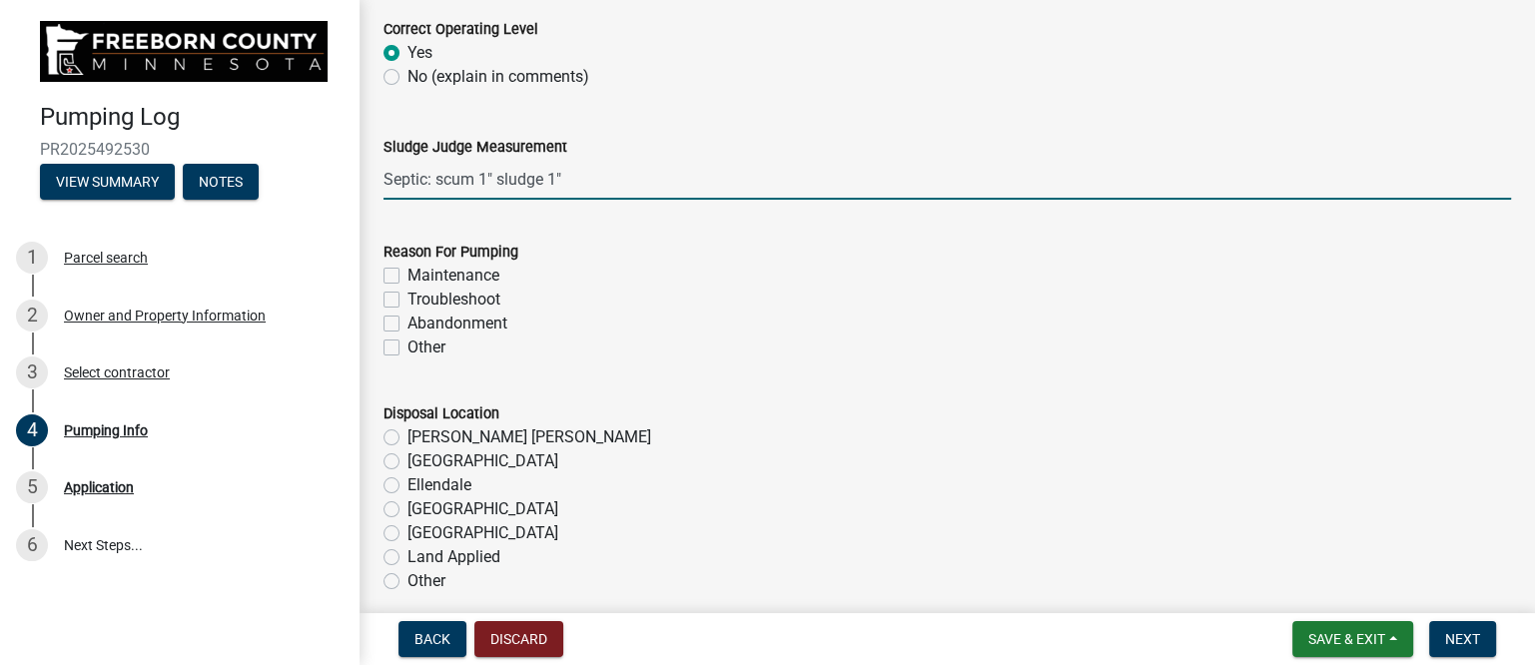
type input "Septic: scum 1" sludge 1""
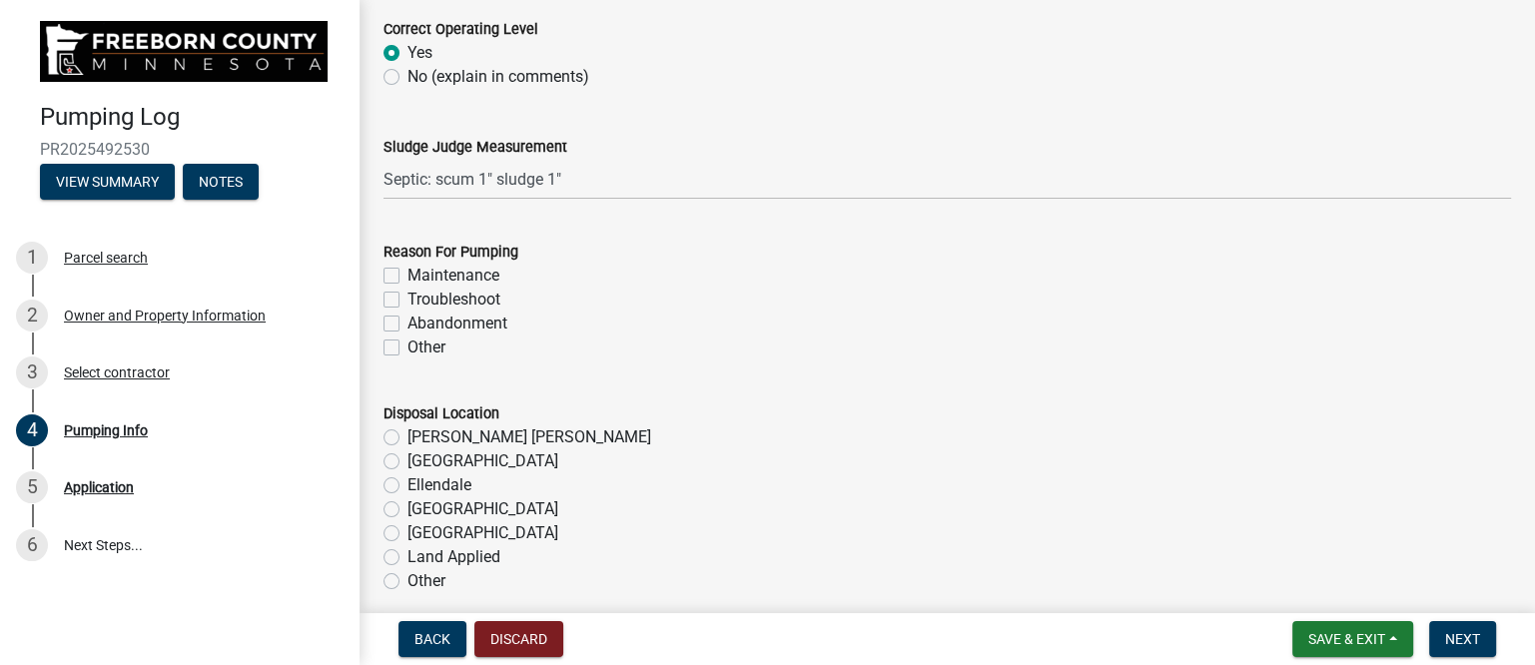
click at [488, 278] on label "Maintenance" at bounding box center [453, 276] width 92 height 24
click at [420, 277] on input "Maintenance" at bounding box center [413, 270] width 13 height 13
checkbox input "true"
checkbox input "false"
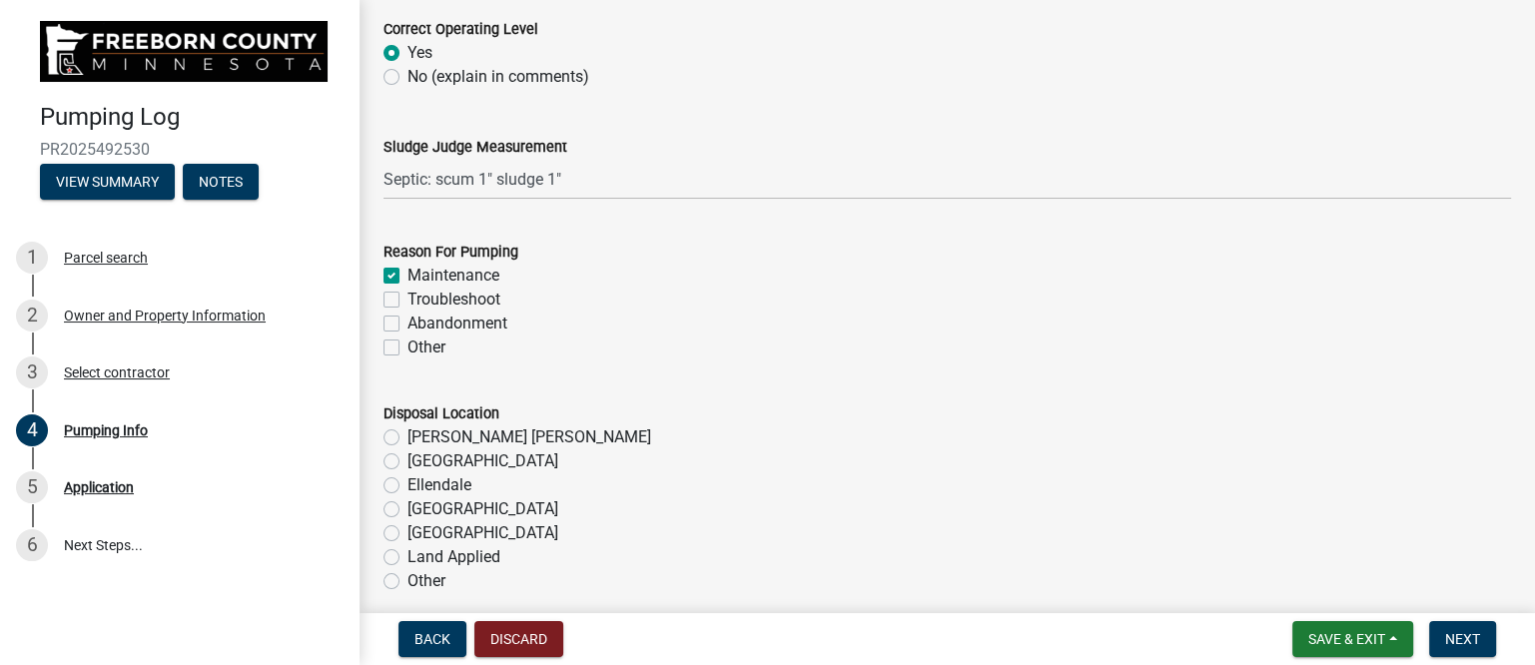
checkbox input "false"
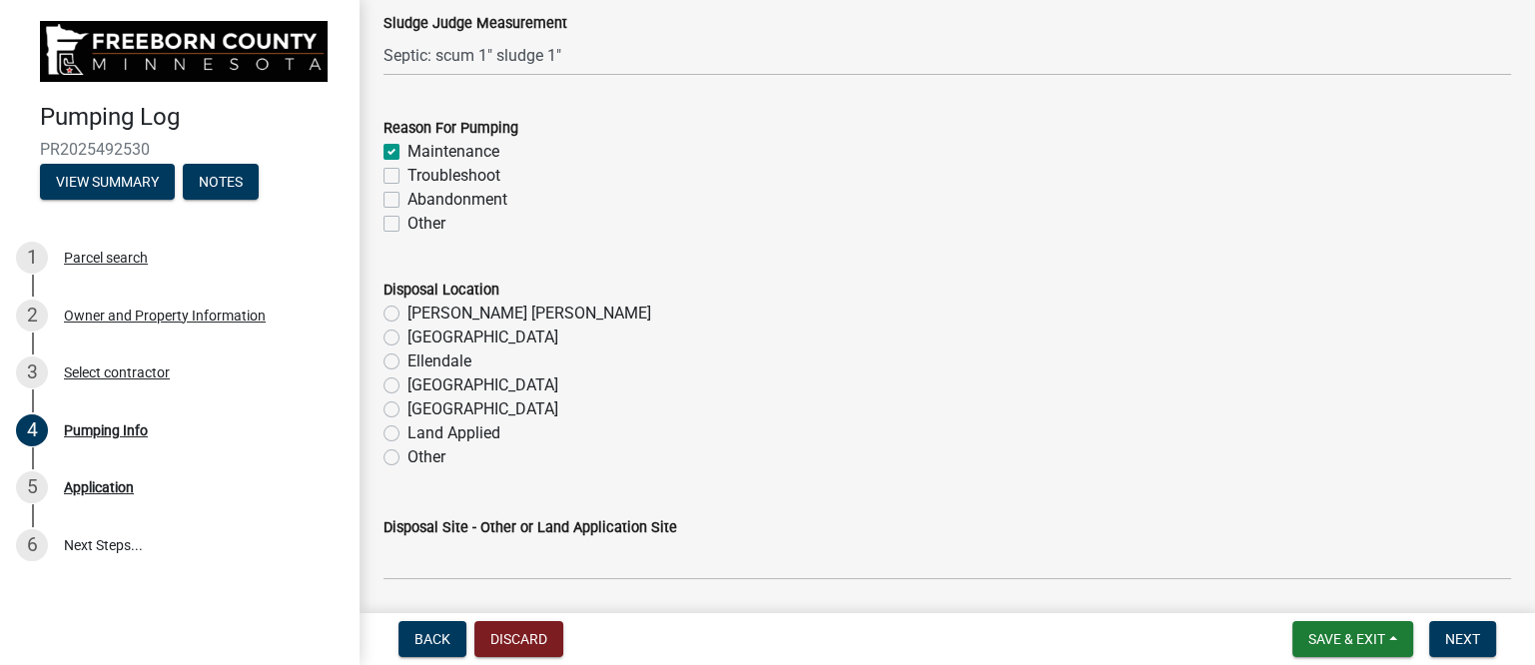
click at [444, 312] on label "[PERSON_NAME] [PERSON_NAME]" at bounding box center [529, 314] width 244 height 24
click at [420, 312] on input "[PERSON_NAME] [PERSON_NAME]" at bounding box center [413, 308] width 13 height 13
radio input "true"
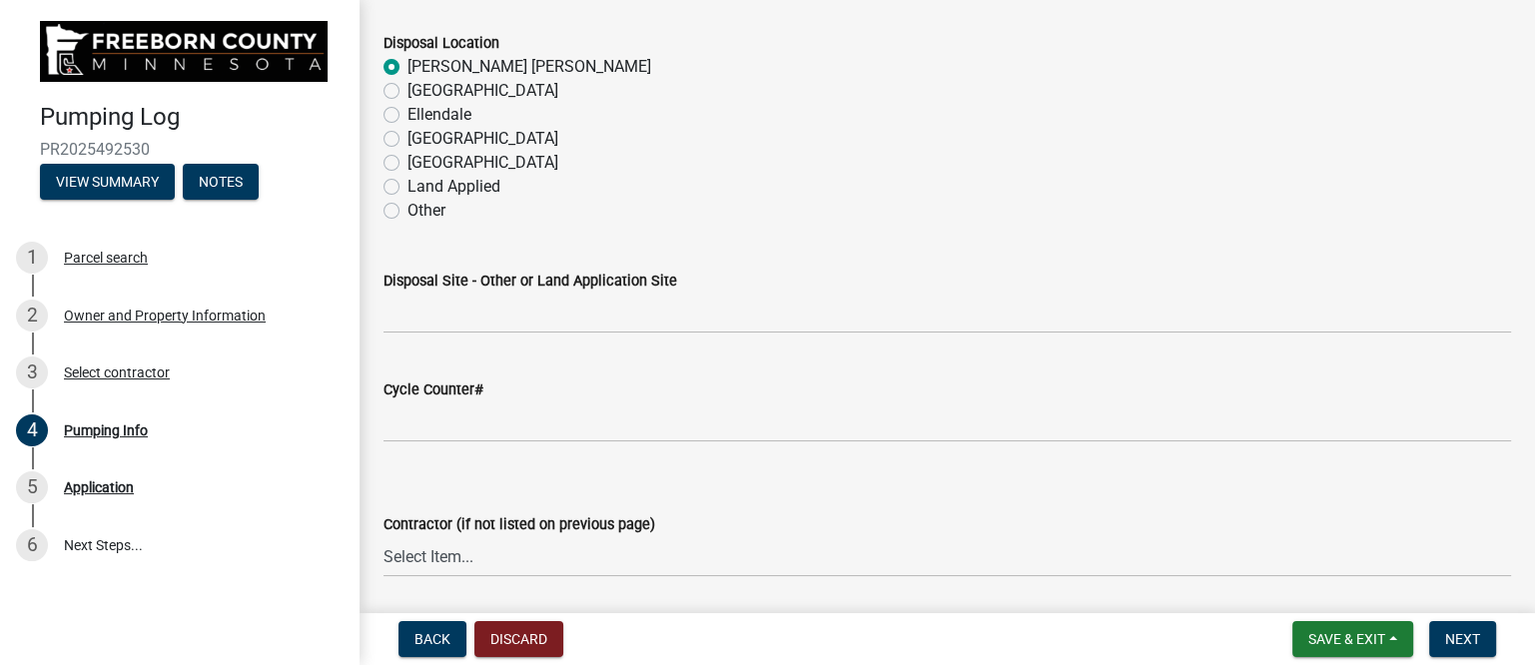
scroll to position [2497, 0]
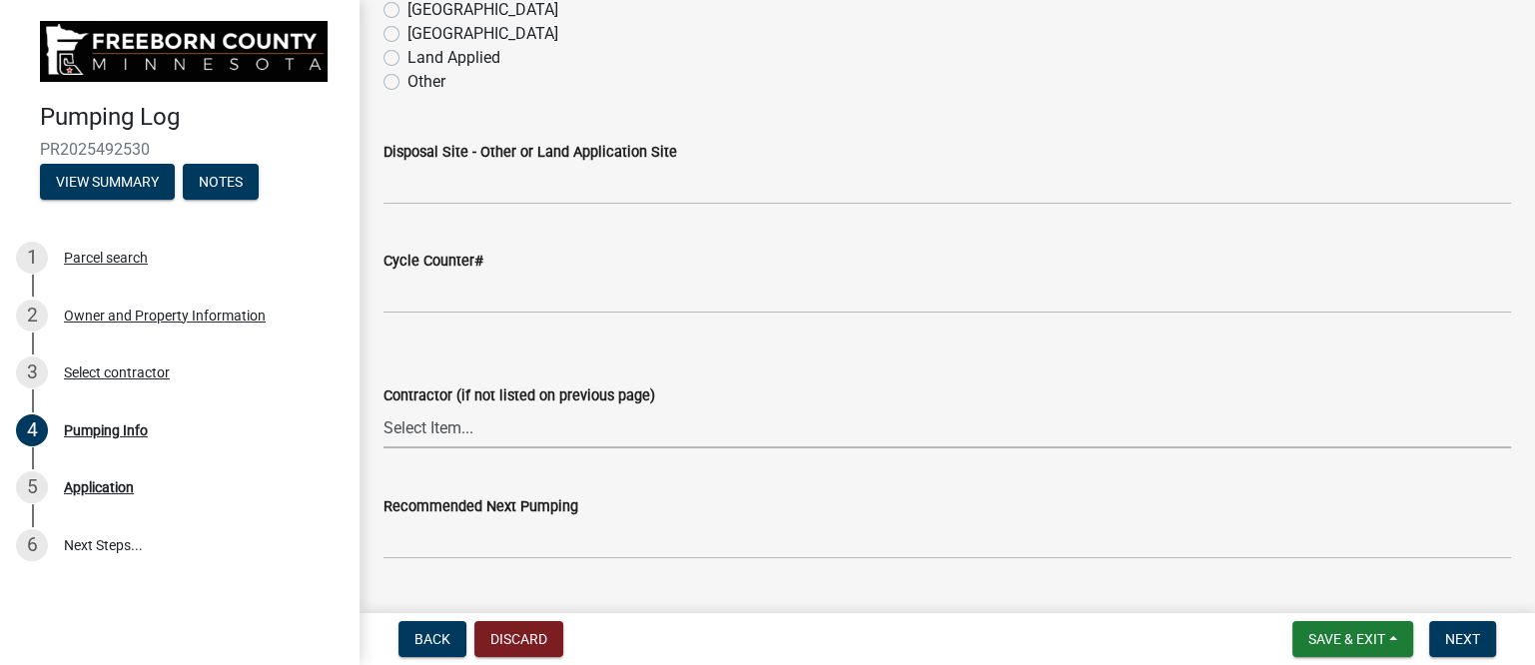
click at [491, 432] on select "Select Item... P & L Excavating Precision Septic Services [PERSON_NAME] Excavat…" at bounding box center [946, 427] width 1127 height 41
click at [383, 407] on select "Select Item... P & L Excavating Precision Septic Services [PERSON_NAME] Excavat…" at bounding box center [946, 427] width 1127 height 41
select select "a4b440af-86cc-4e74-8744-b4ec83ffff55"
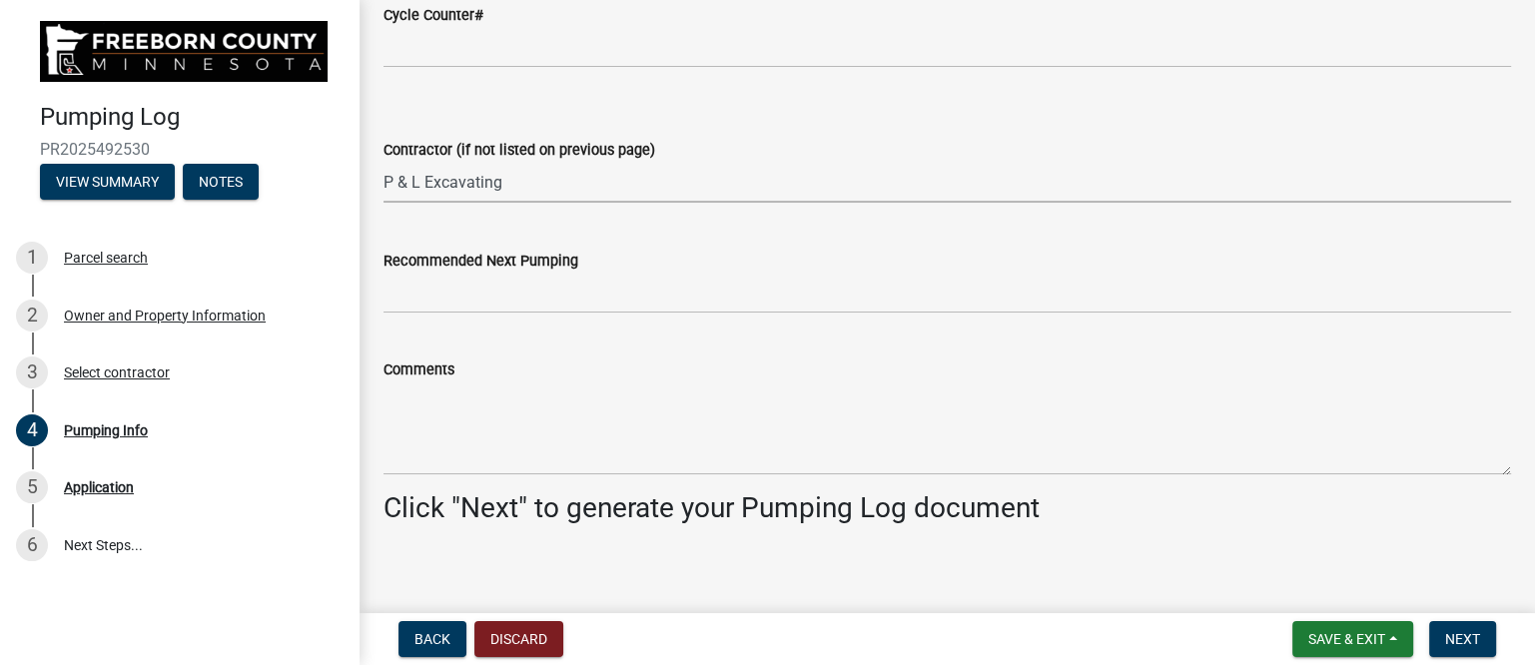
scroll to position [2756, 0]
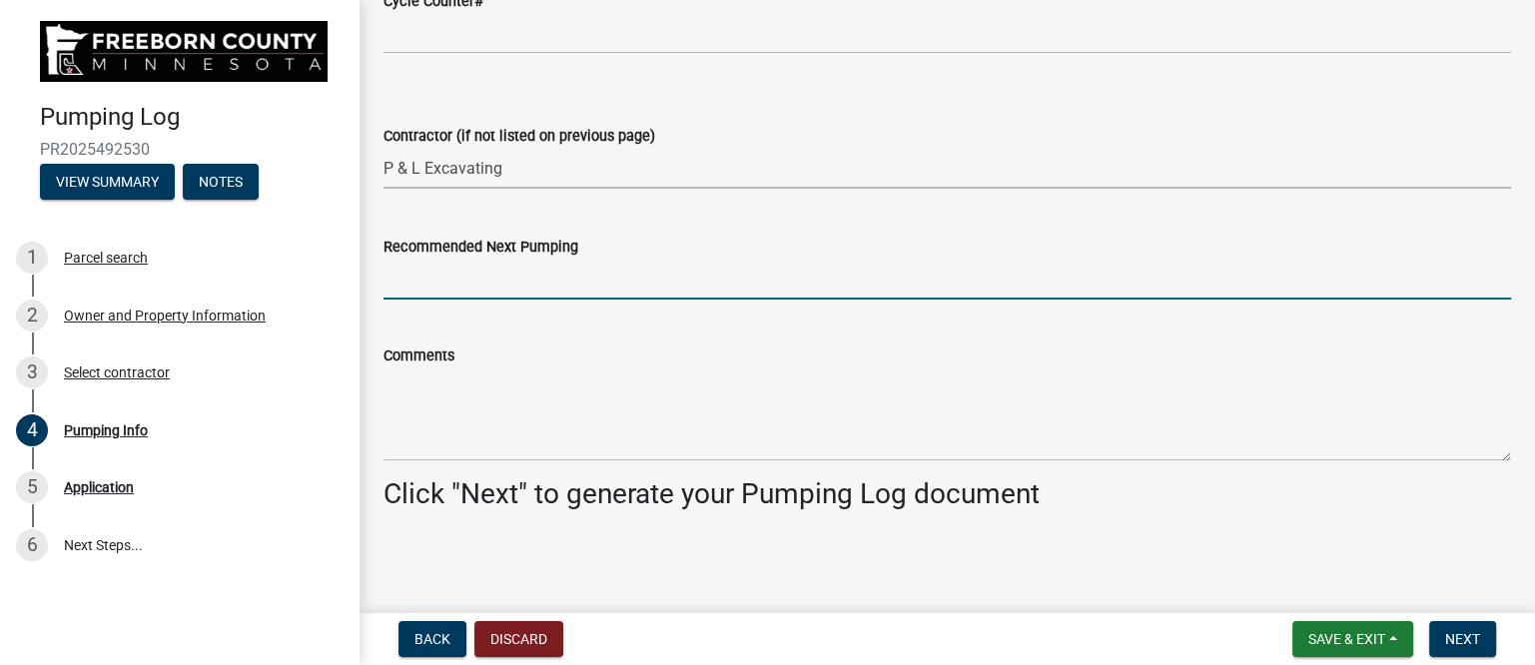
click at [466, 280] on input "Recommended Next Pumping" at bounding box center [946, 279] width 1127 height 41
type input "2028"
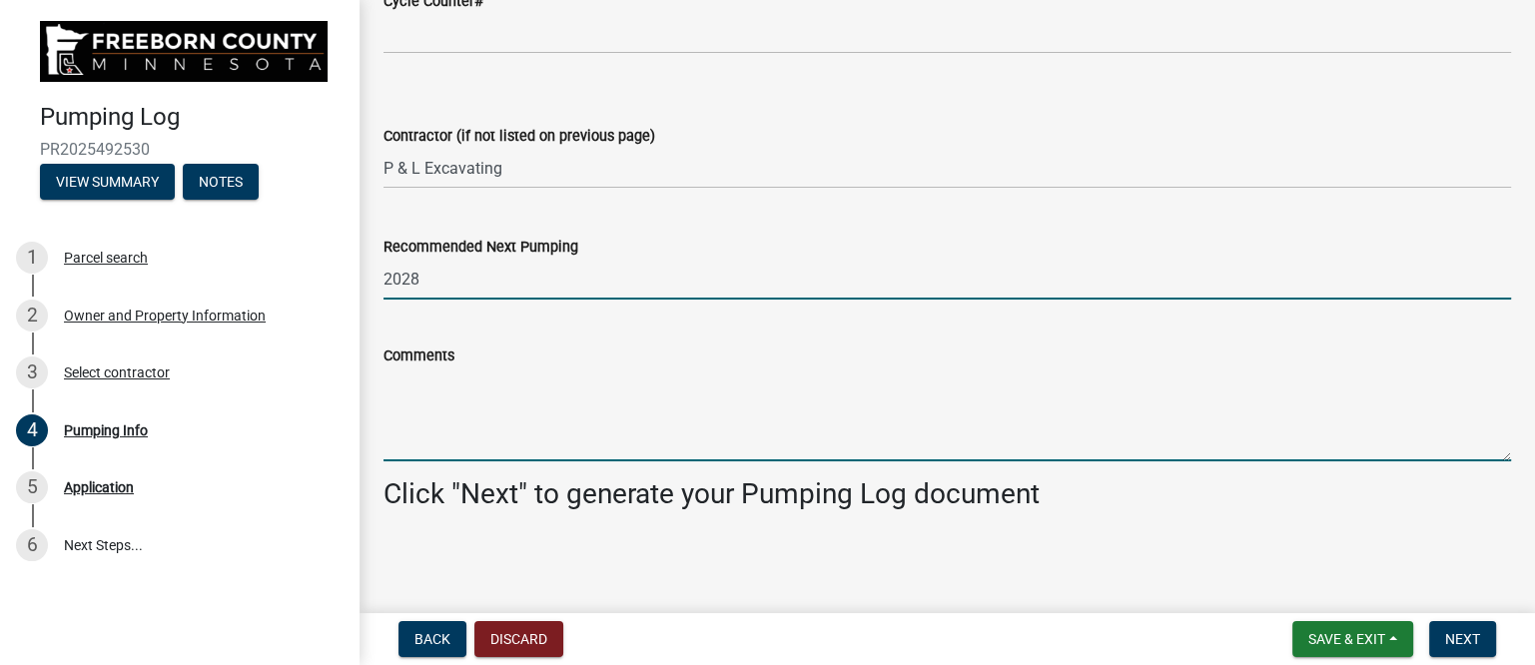
click at [511, 431] on textarea "Comments" at bounding box center [946, 415] width 1127 height 94
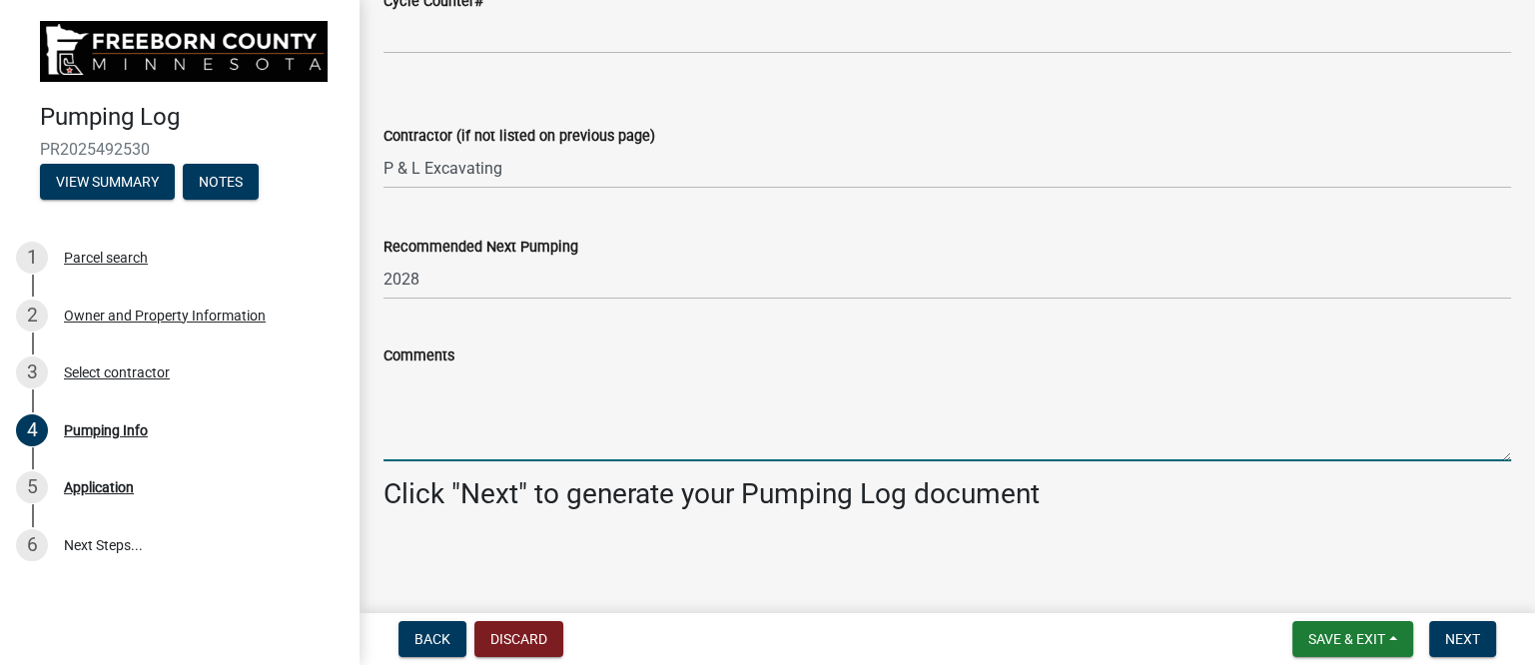
paste textarea "Pumped and washed down 1500 gallon septic tank. Everything looked good besides …"
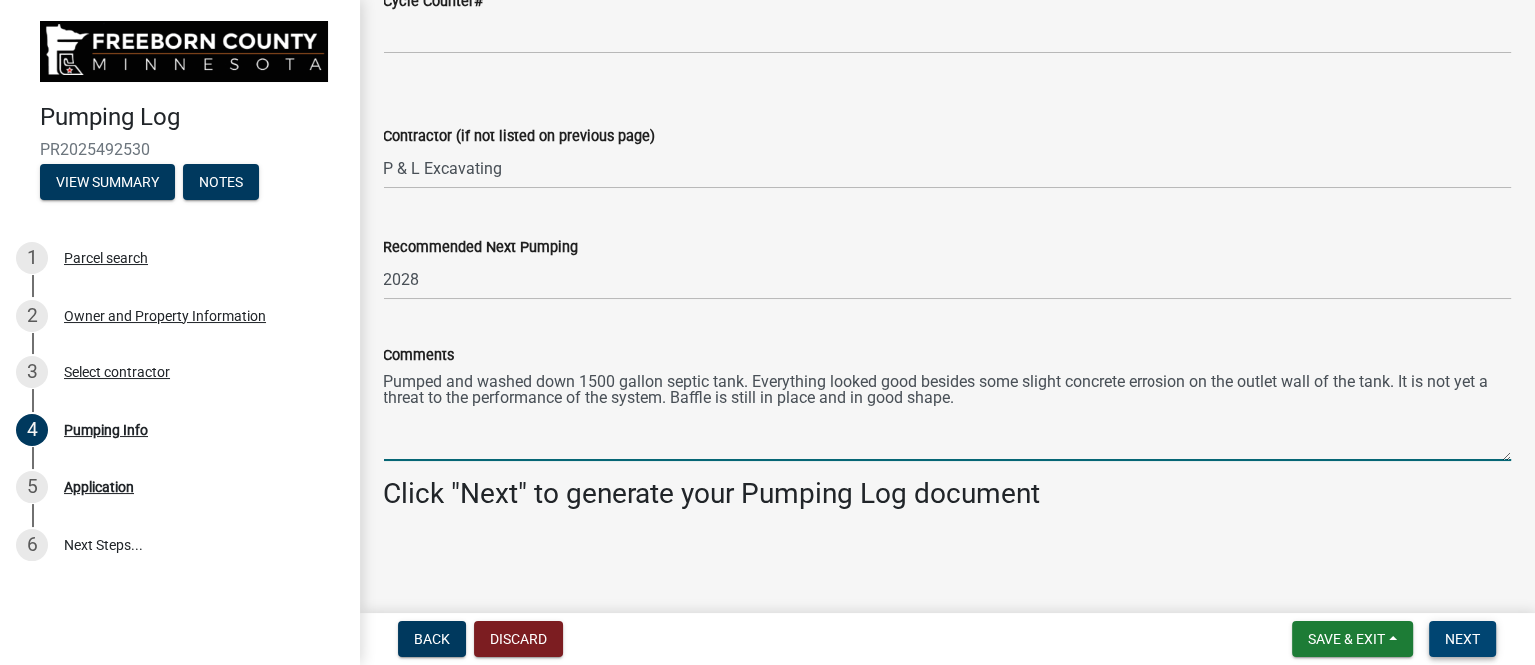
type textarea "Pumped and washed down 1500 gallon septic tank. Everything looked good besides …"
click at [1466, 639] on span "Next" at bounding box center [1462, 639] width 35 height 16
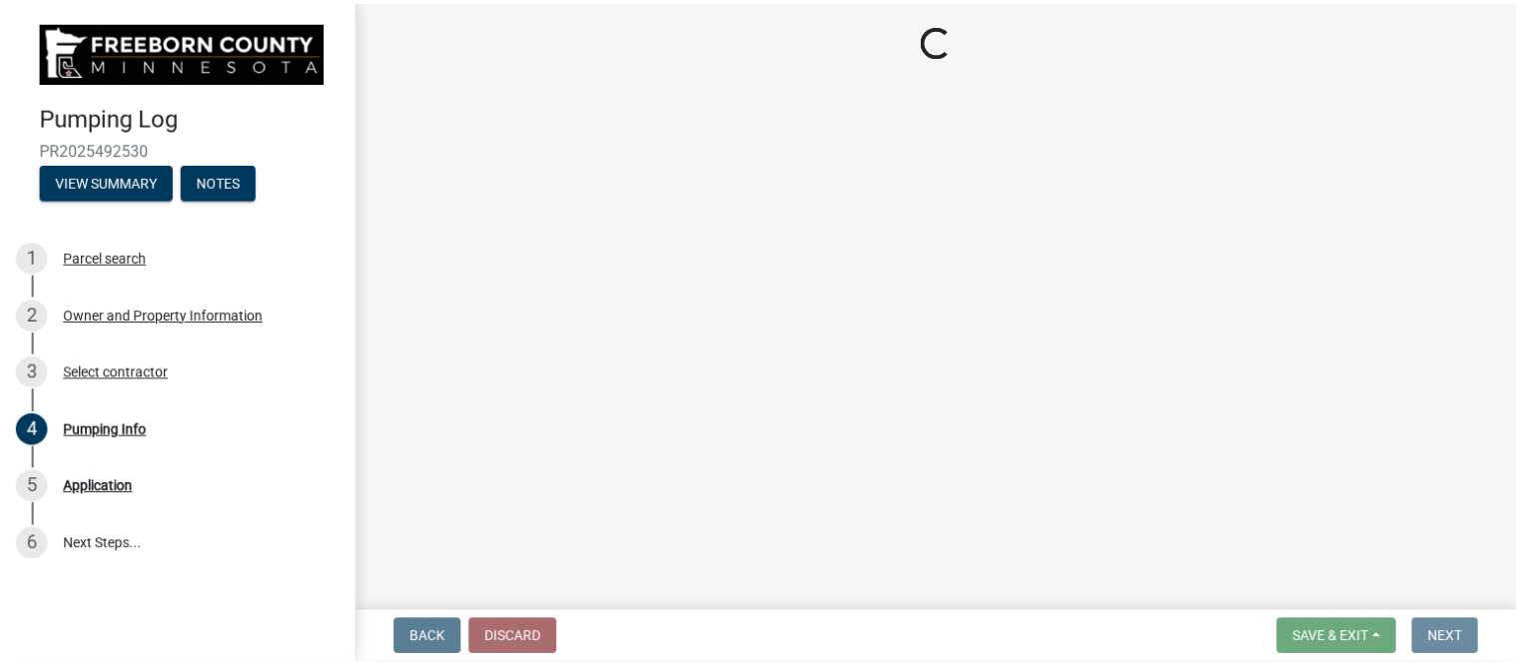
scroll to position [0, 0]
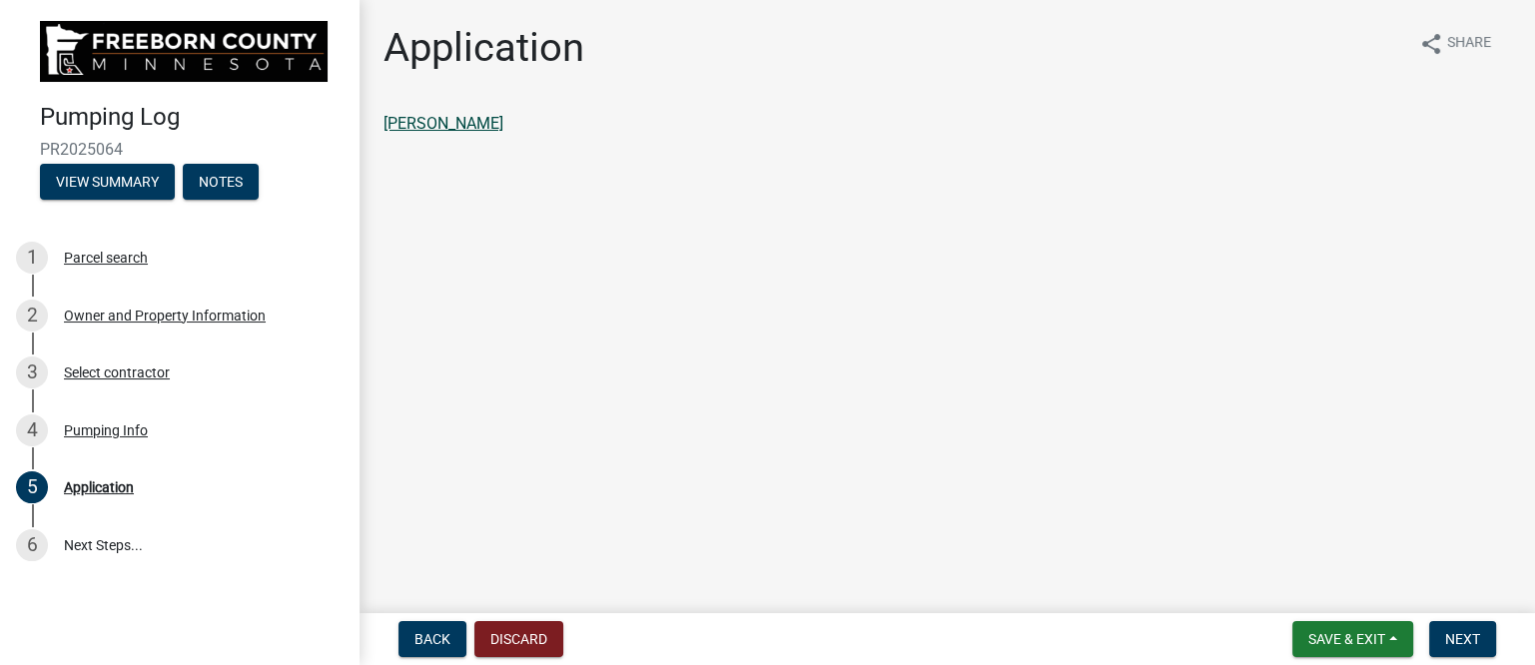
click at [437, 123] on link "[PERSON_NAME]" at bounding box center [443, 123] width 120 height 19
click at [1476, 636] on span "Next" at bounding box center [1462, 639] width 35 height 16
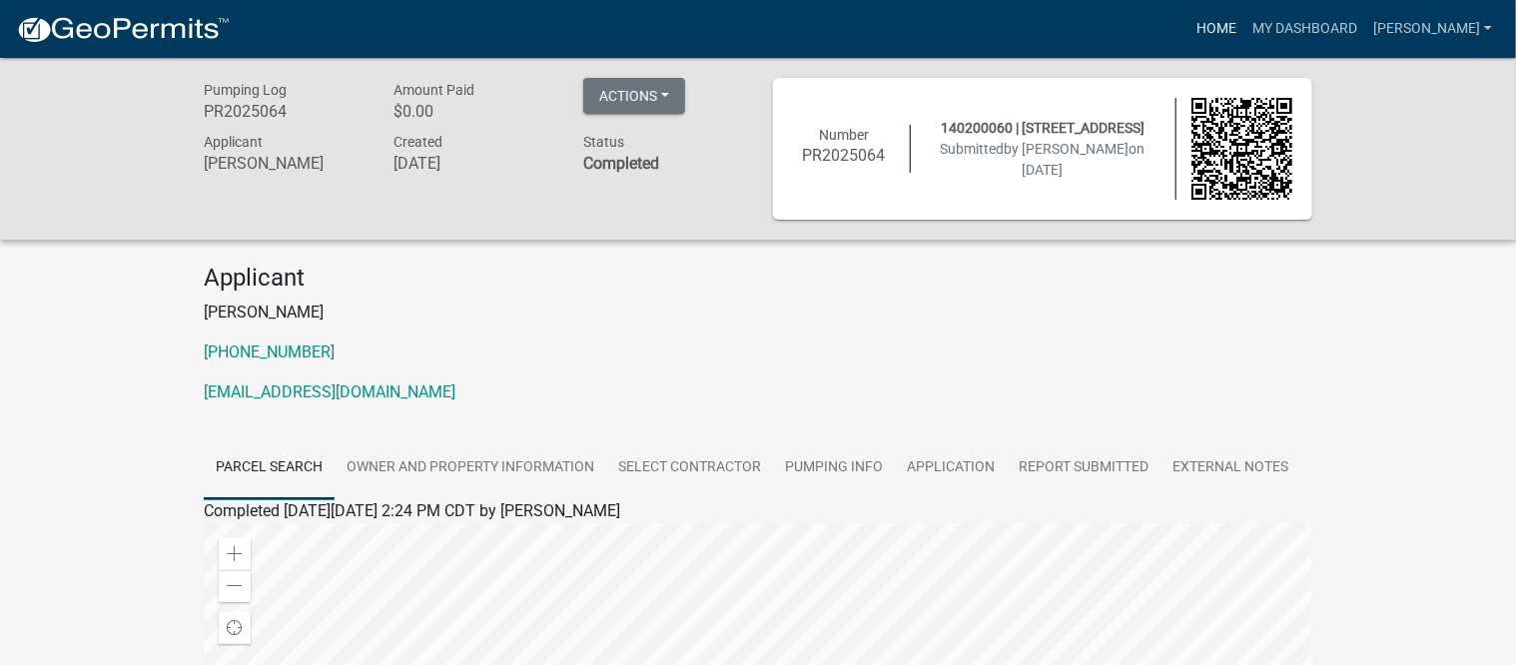
click at [1226, 26] on link "Home" at bounding box center [1216, 29] width 56 height 38
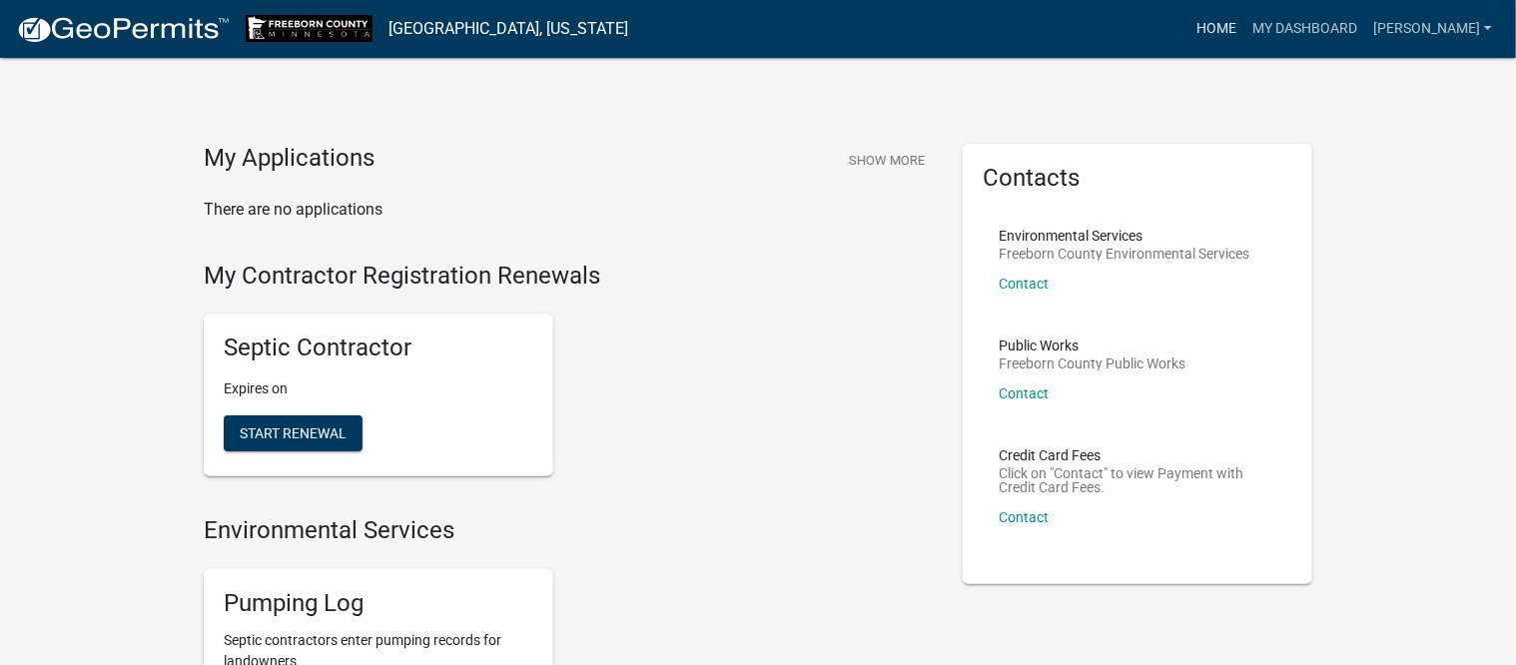
click at [1236, 24] on link "Home" at bounding box center [1216, 29] width 56 height 38
